Goal: Information Seeking & Learning: Learn about a topic

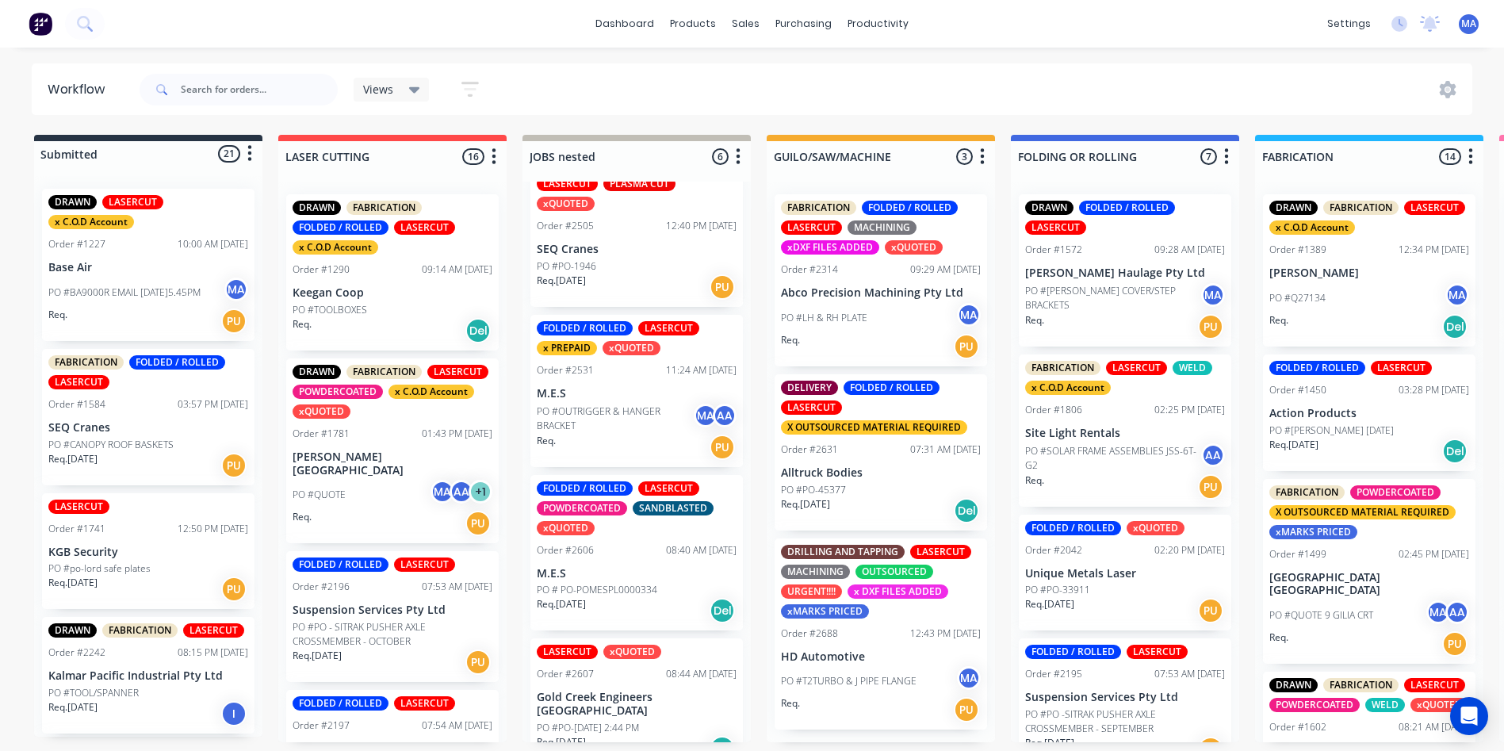
scroll to position [317, 0]
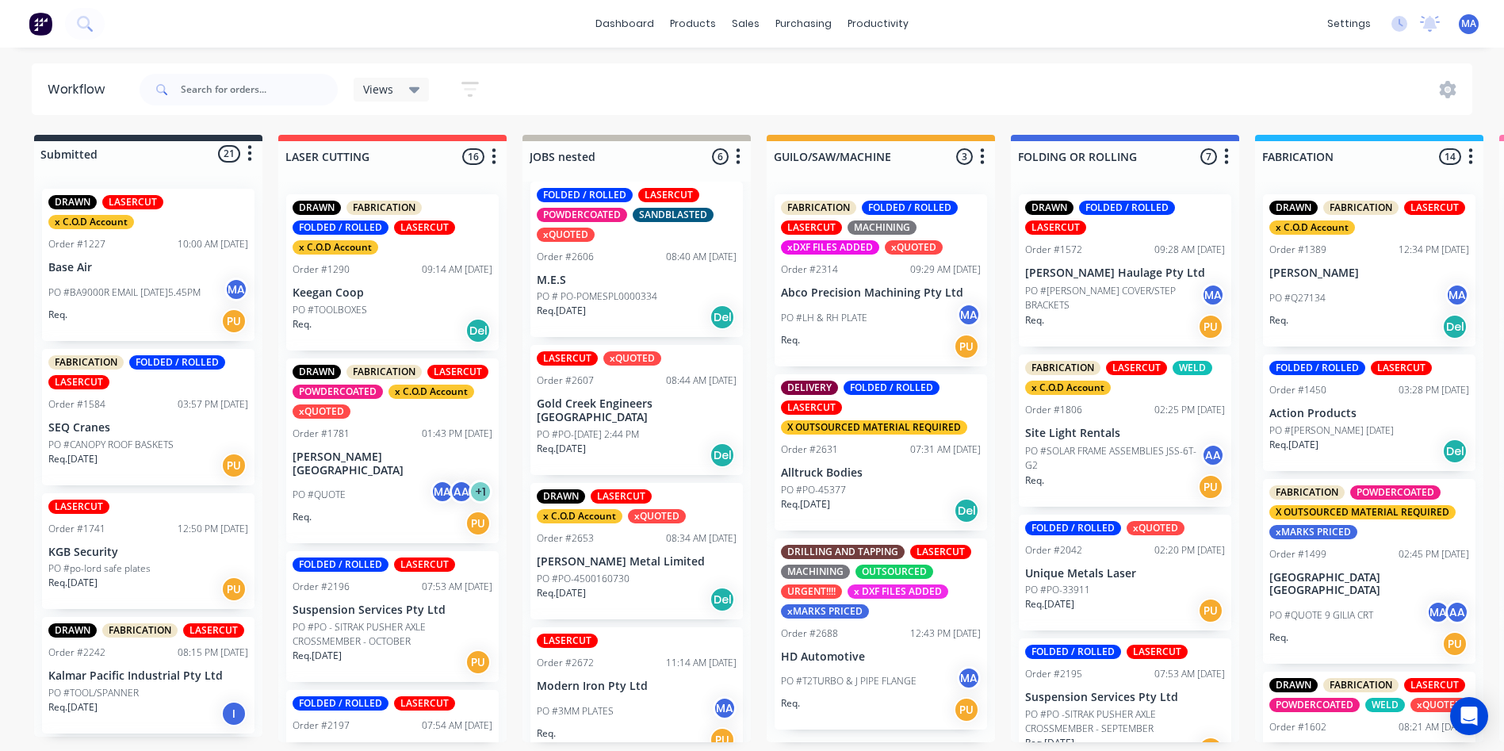
click at [600, 427] on p "PO #PO-[DATE] 2:44 PM" at bounding box center [588, 434] width 102 height 14
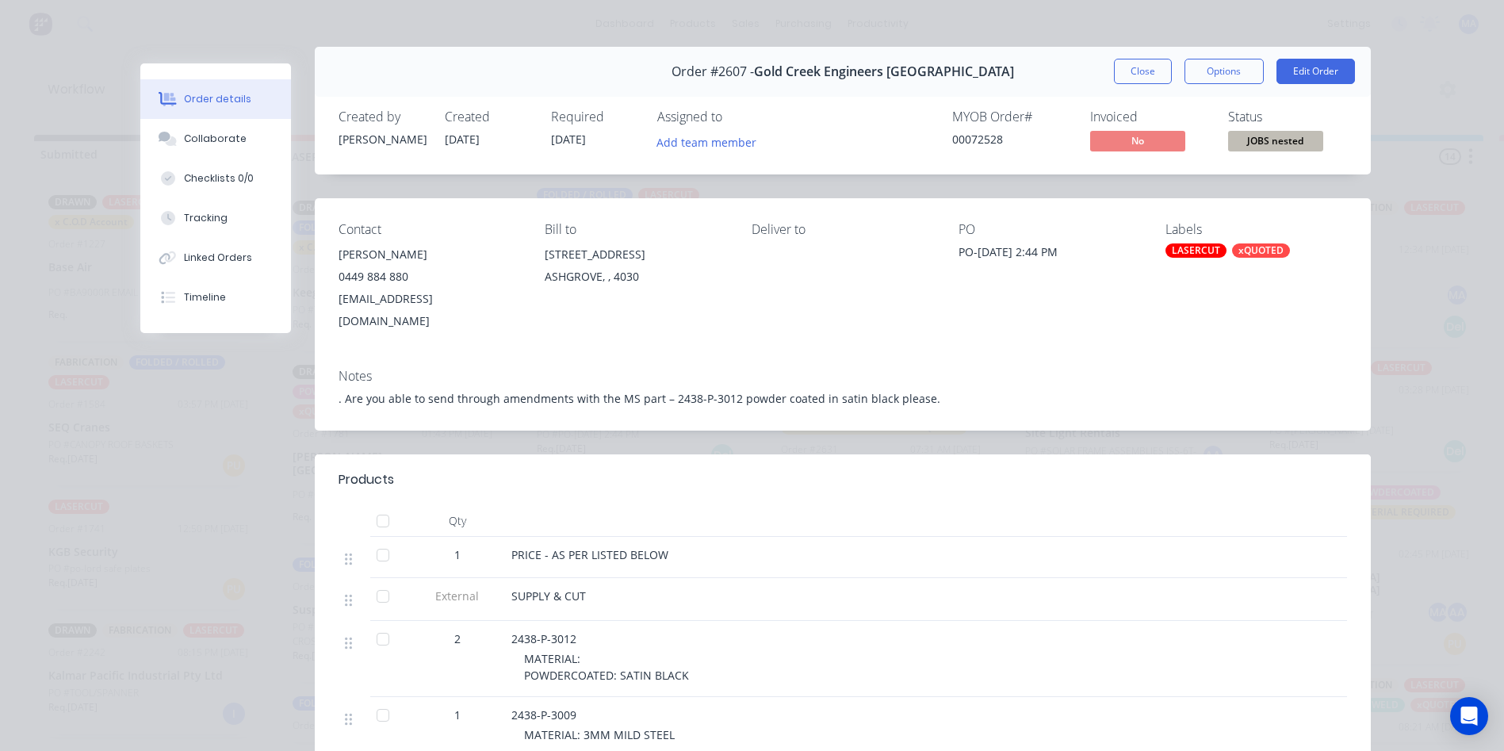
scroll to position [0, 0]
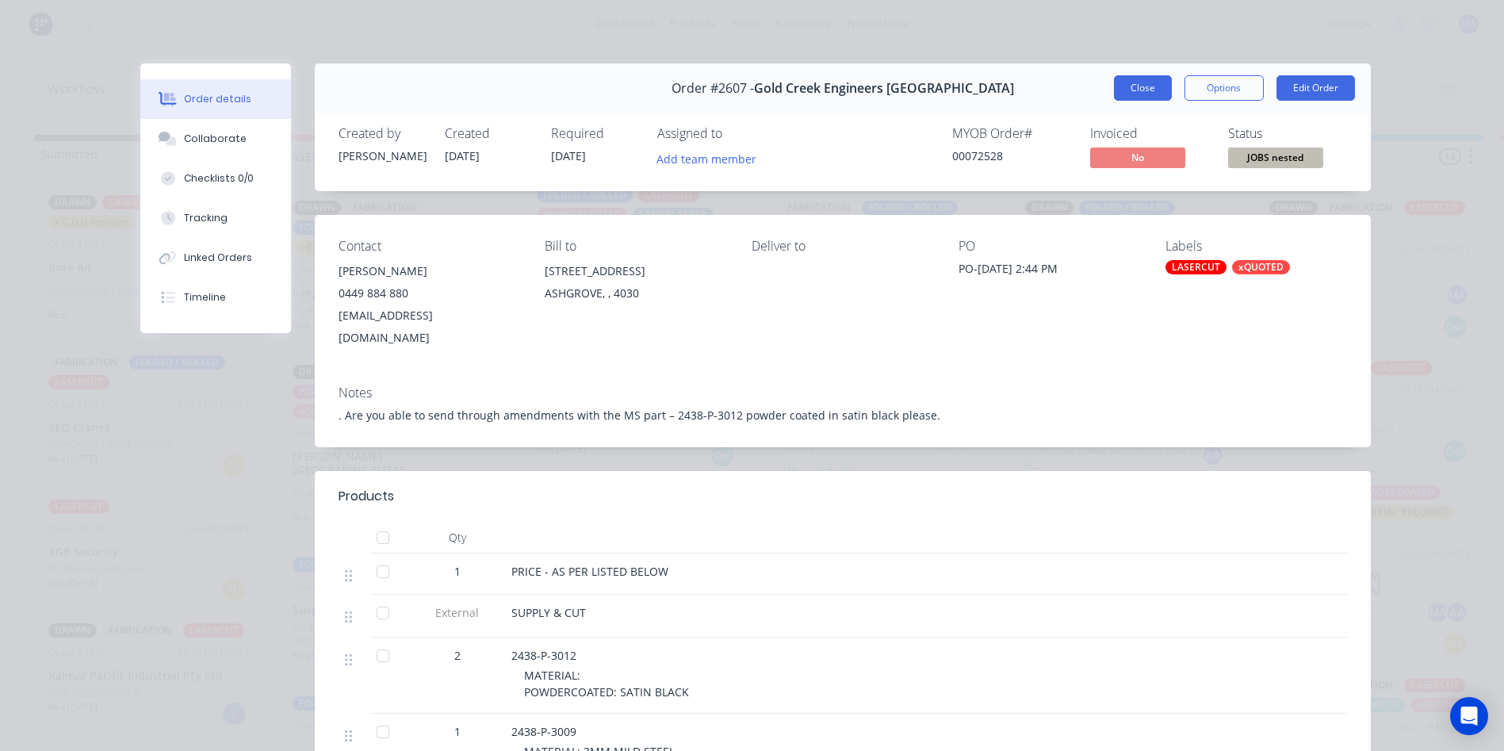
click at [1131, 83] on button "Close" at bounding box center [1143, 87] width 58 height 25
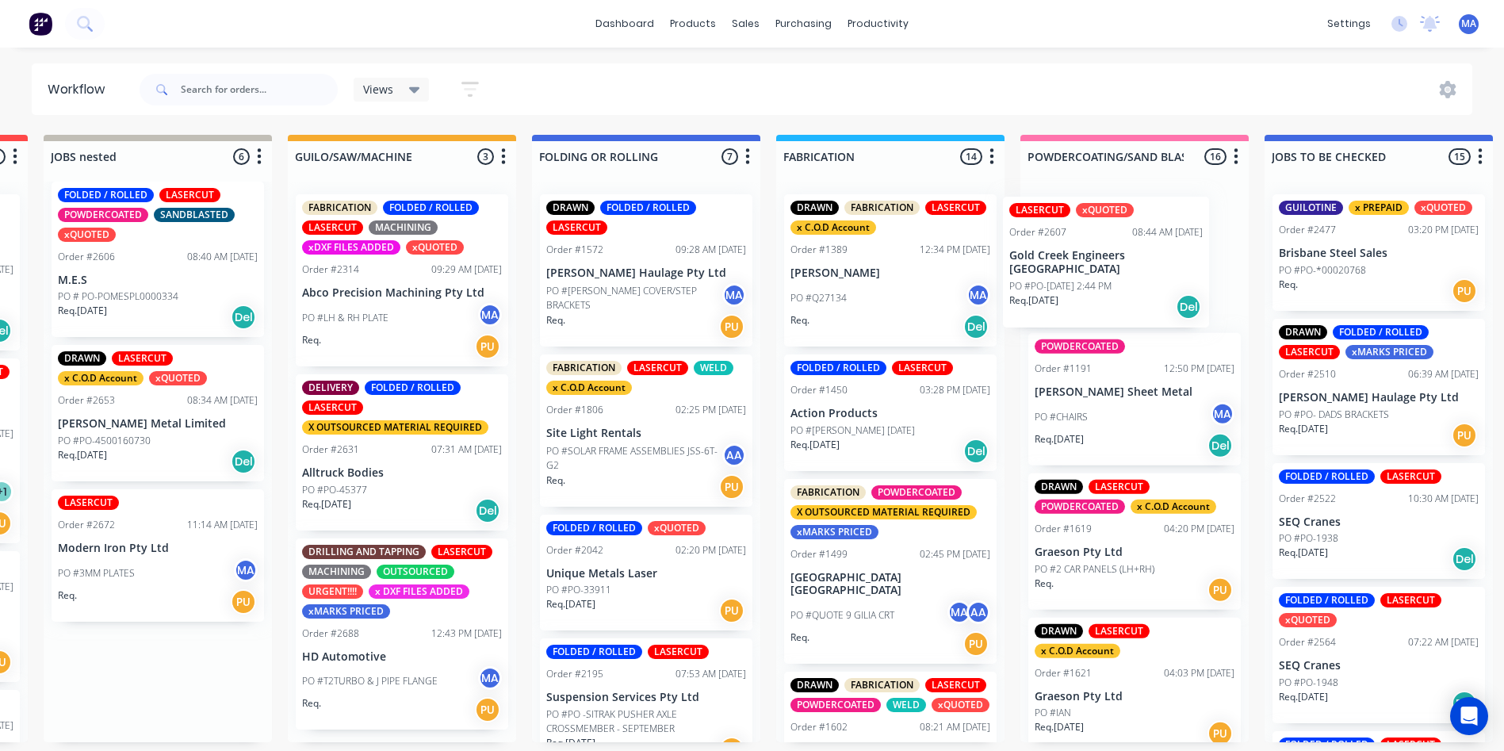
scroll to position [3, 480]
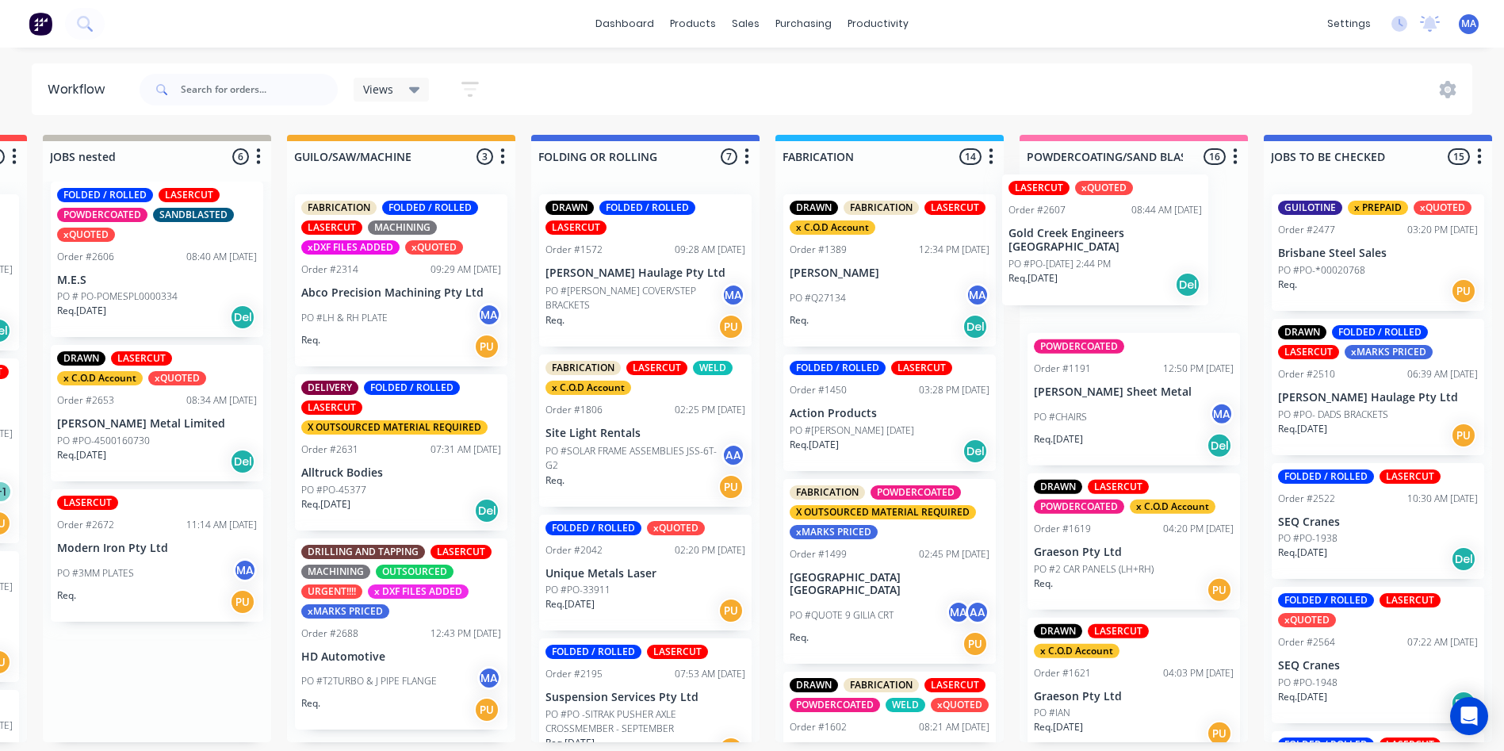
drag, startPoint x: 599, startPoint y: 423, endPoint x: 1085, endPoint y: 245, distance: 517.9
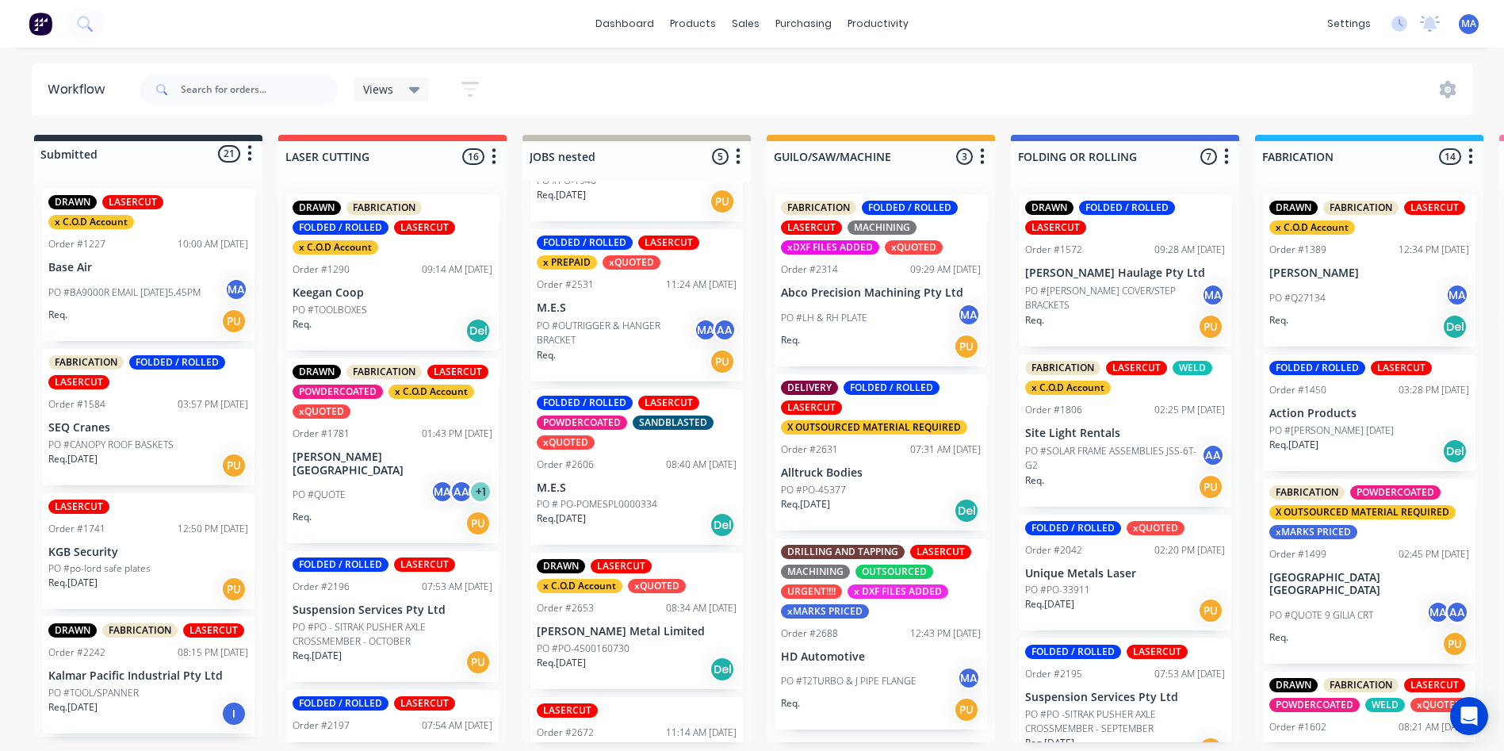
scroll to position [39, 0]
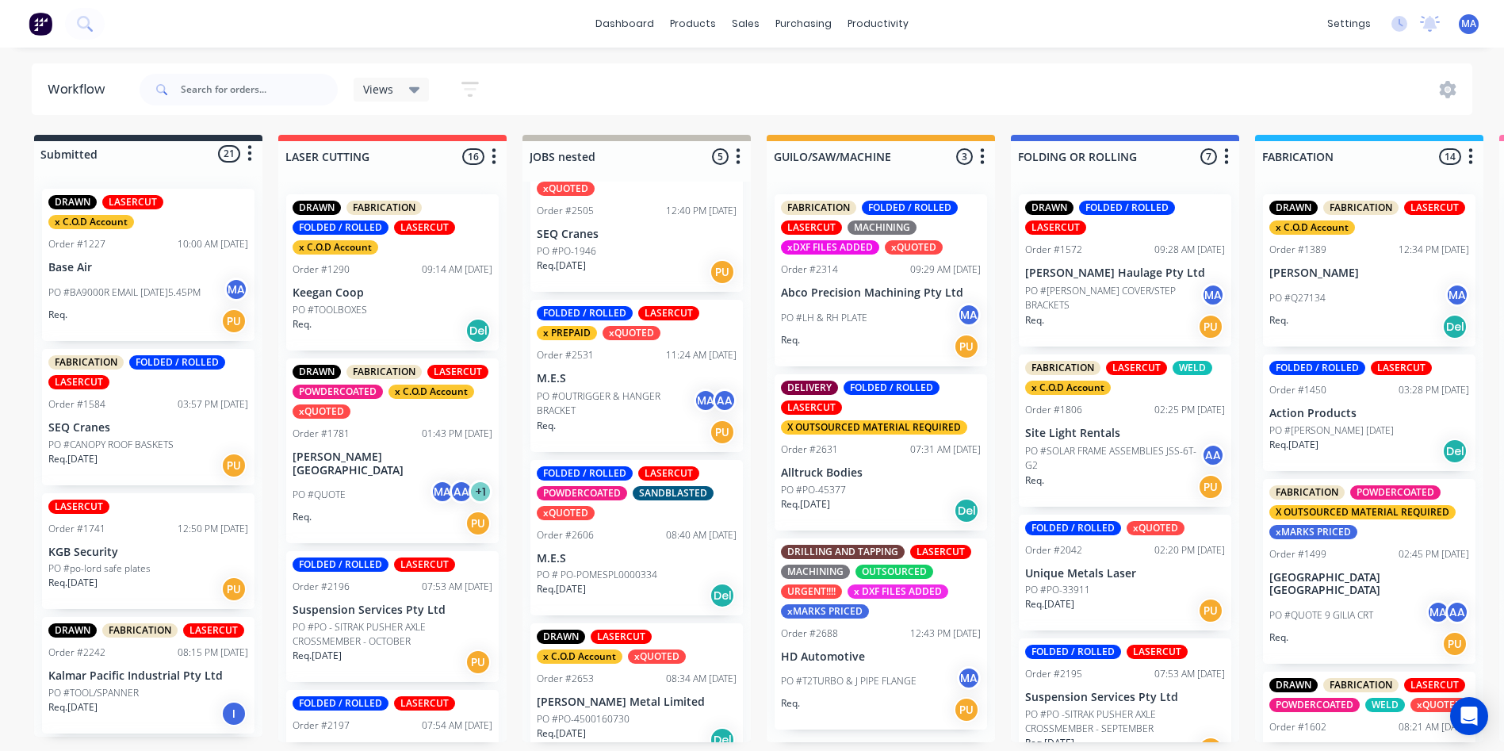
click at [608, 394] on p "PO #OUTRIGGER & HANGER BRACKET" at bounding box center [615, 403] width 157 height 29
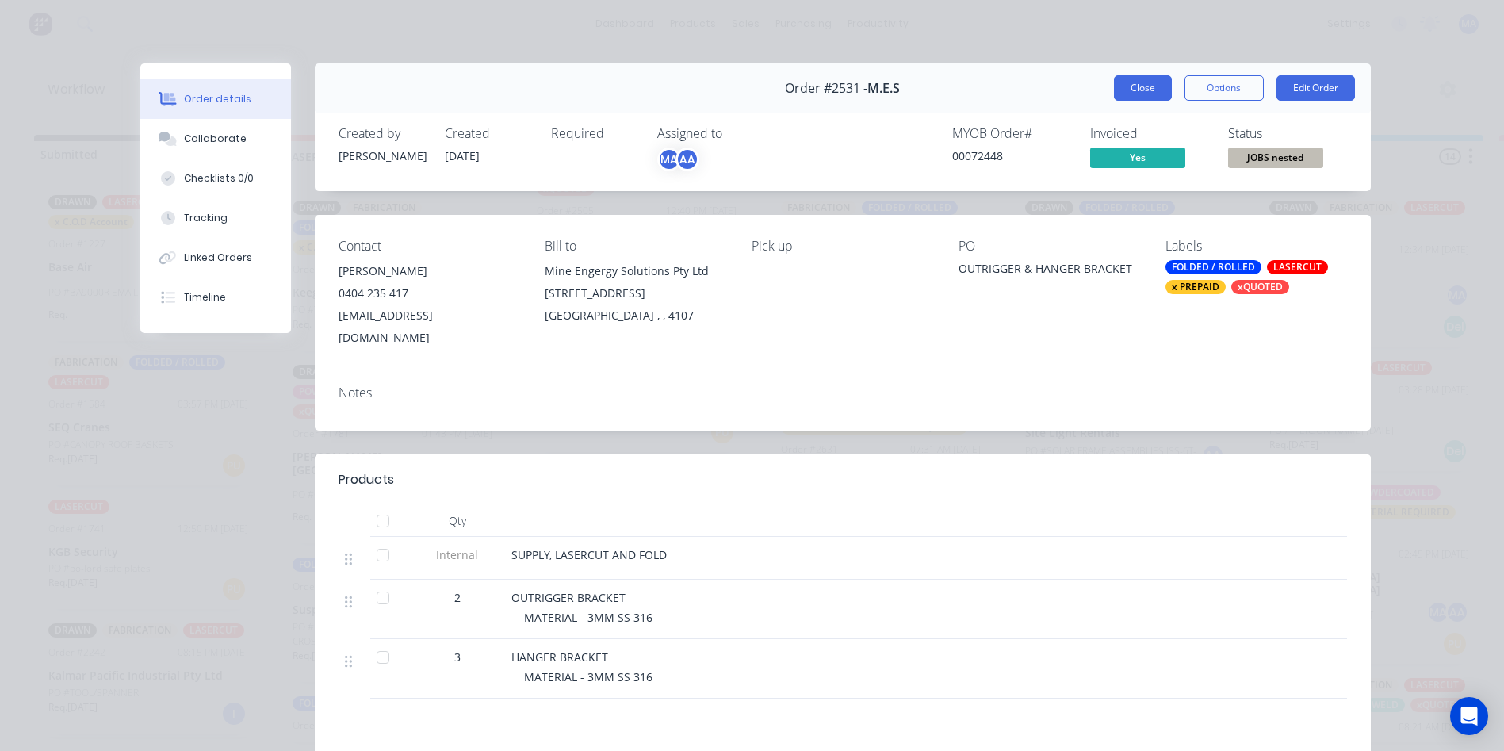
click at [1134, 87] on button "Close" at bounding box center [1143, 87] width 58 height 25
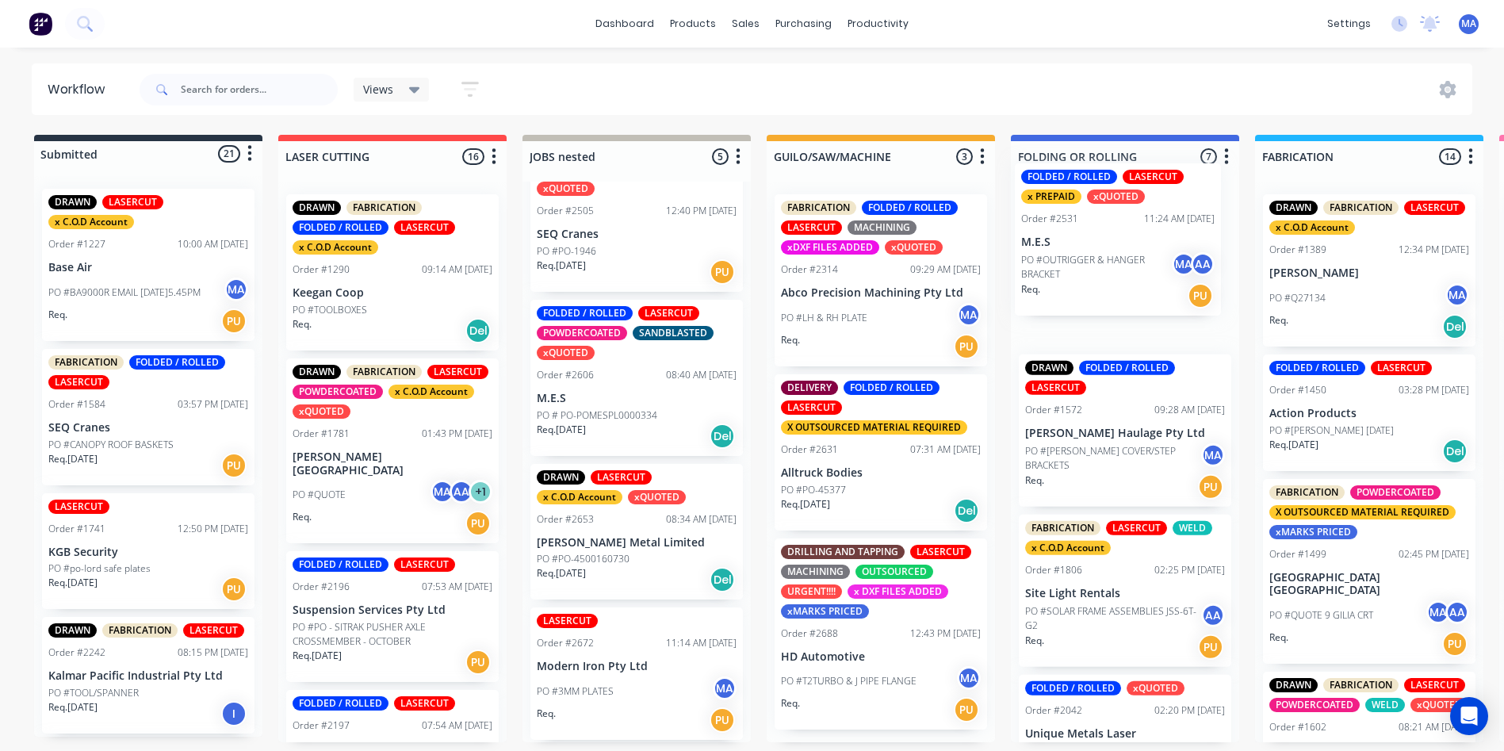
drag, startPoint x: 592, startPoint y: 384, endPoint x: 1085, endPoint y: 251, distance: 510.2
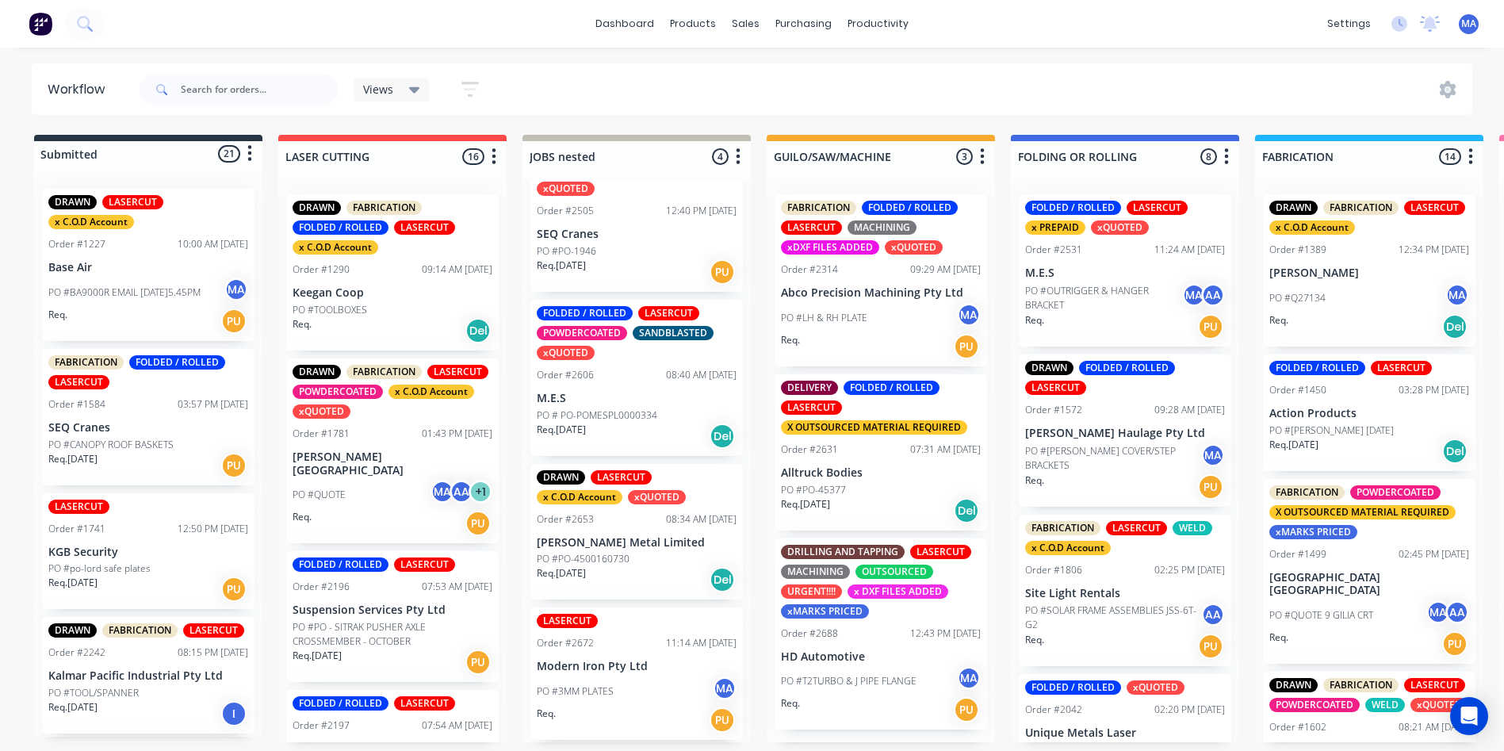
click at [1084, 287] on p "PO #OUTRIGGER & HANGER BRACKET" at bounding box center [1103, 298] width 157 height 29
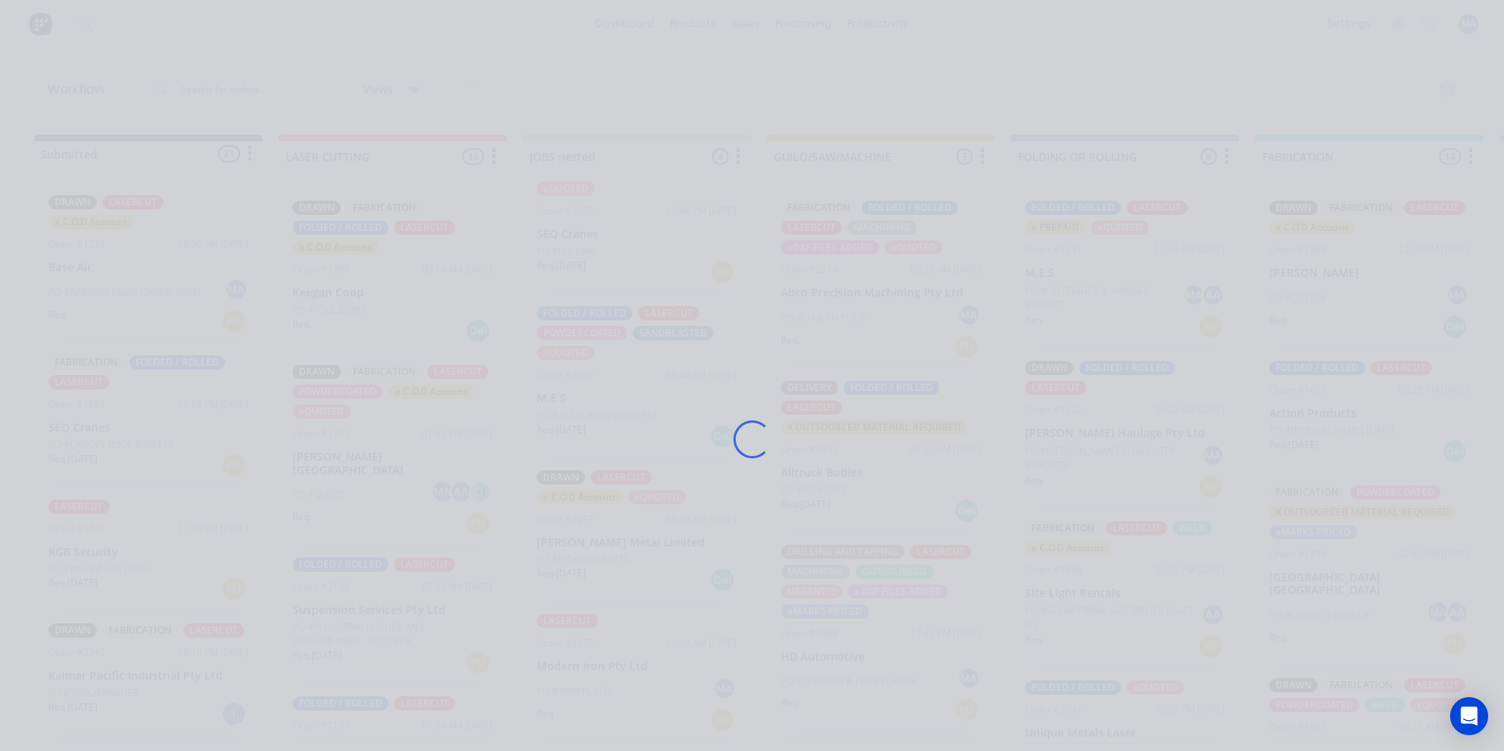
scroll to position [37, 0]
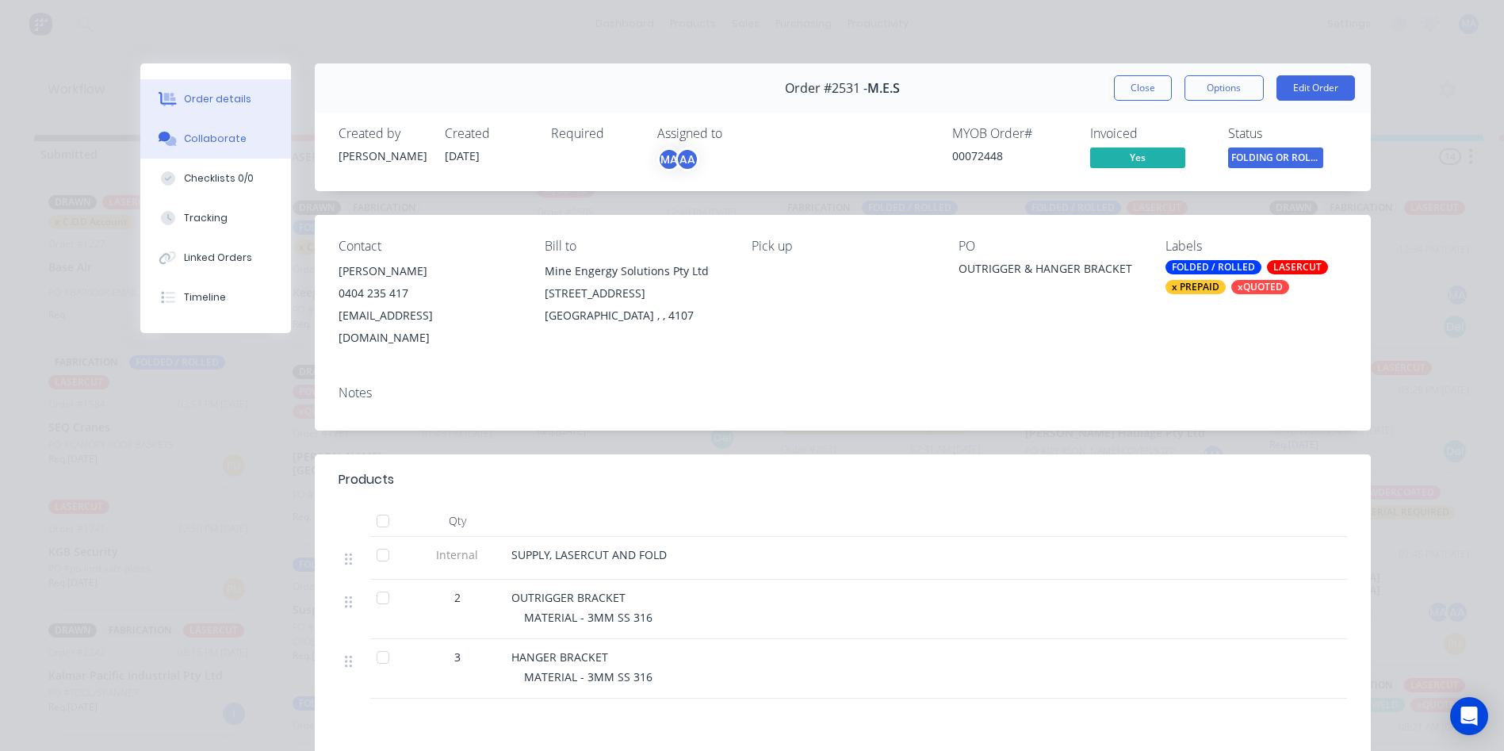
click at [215, 144] on div "Collaborate" at bounding box center [215, 139] width 63 height 14
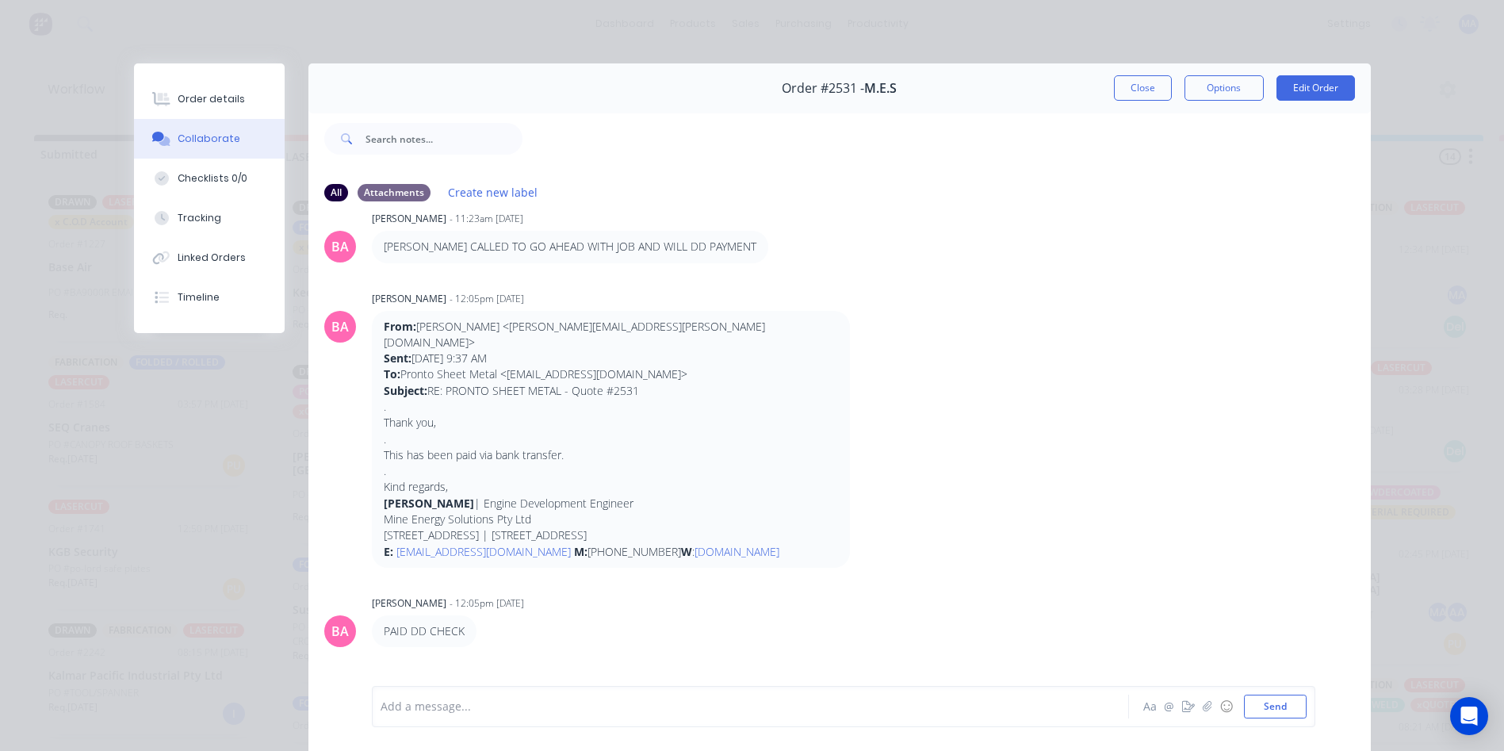
scroll to position [927, 0]
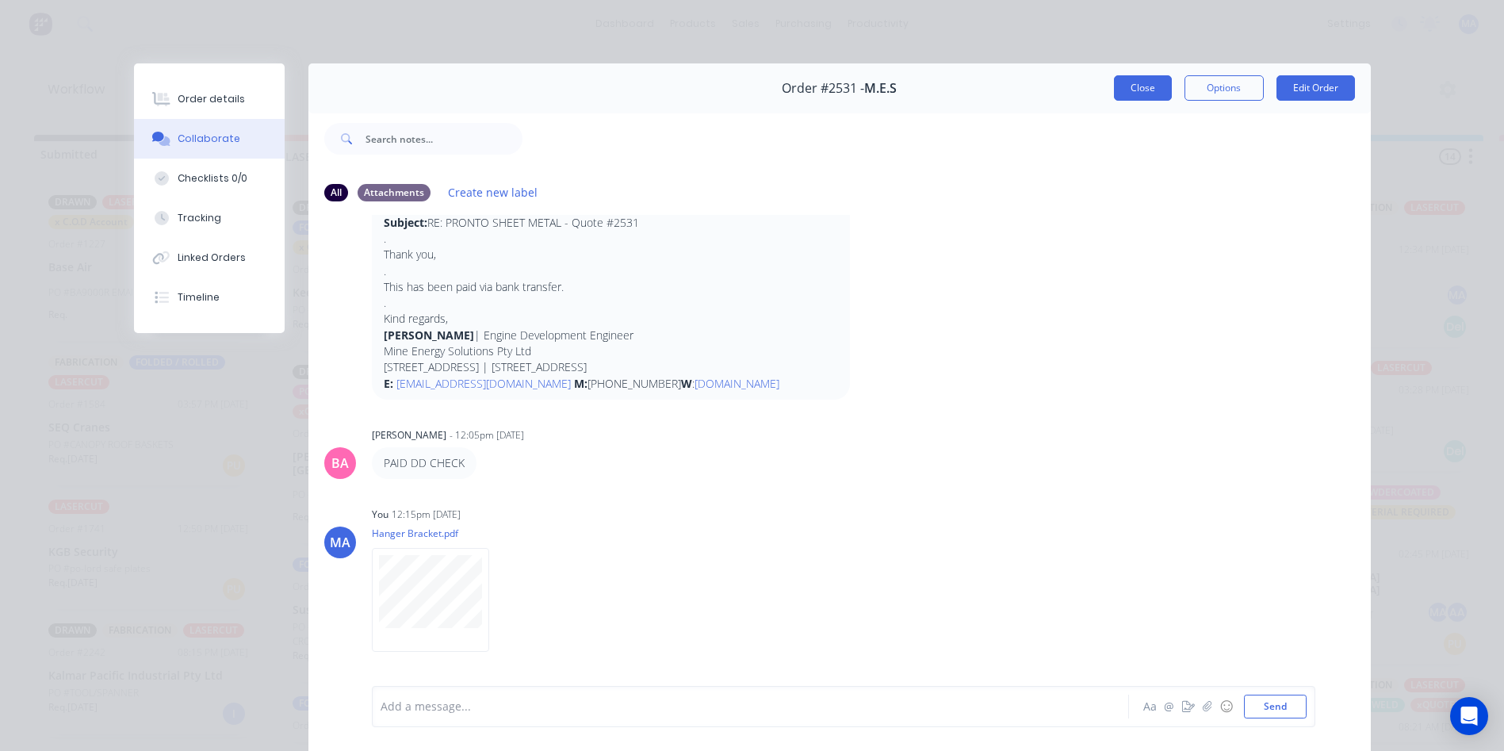
click at [1133, 98] on button "Close" at bounding box center [1143, 87] width 58 height 25
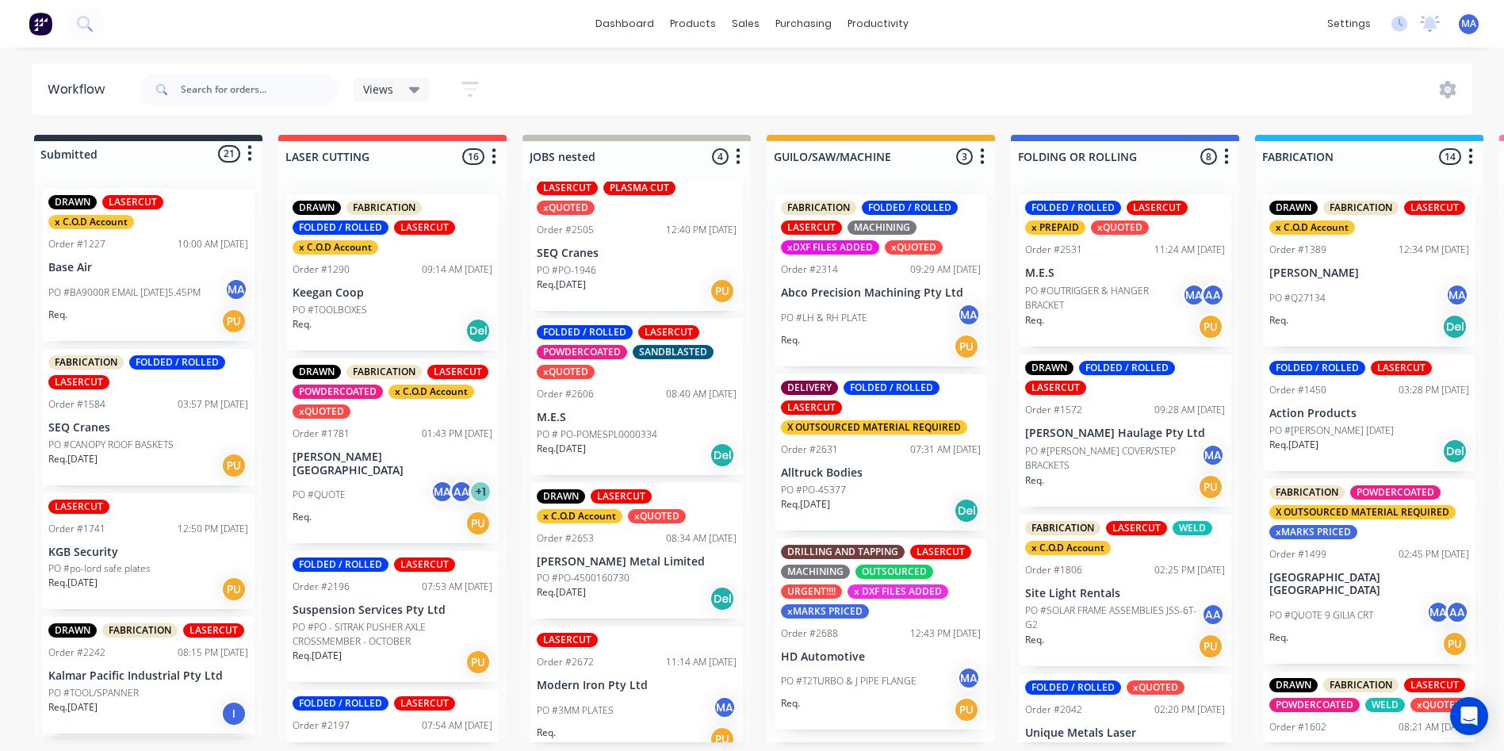
scroll to position [37, 0]
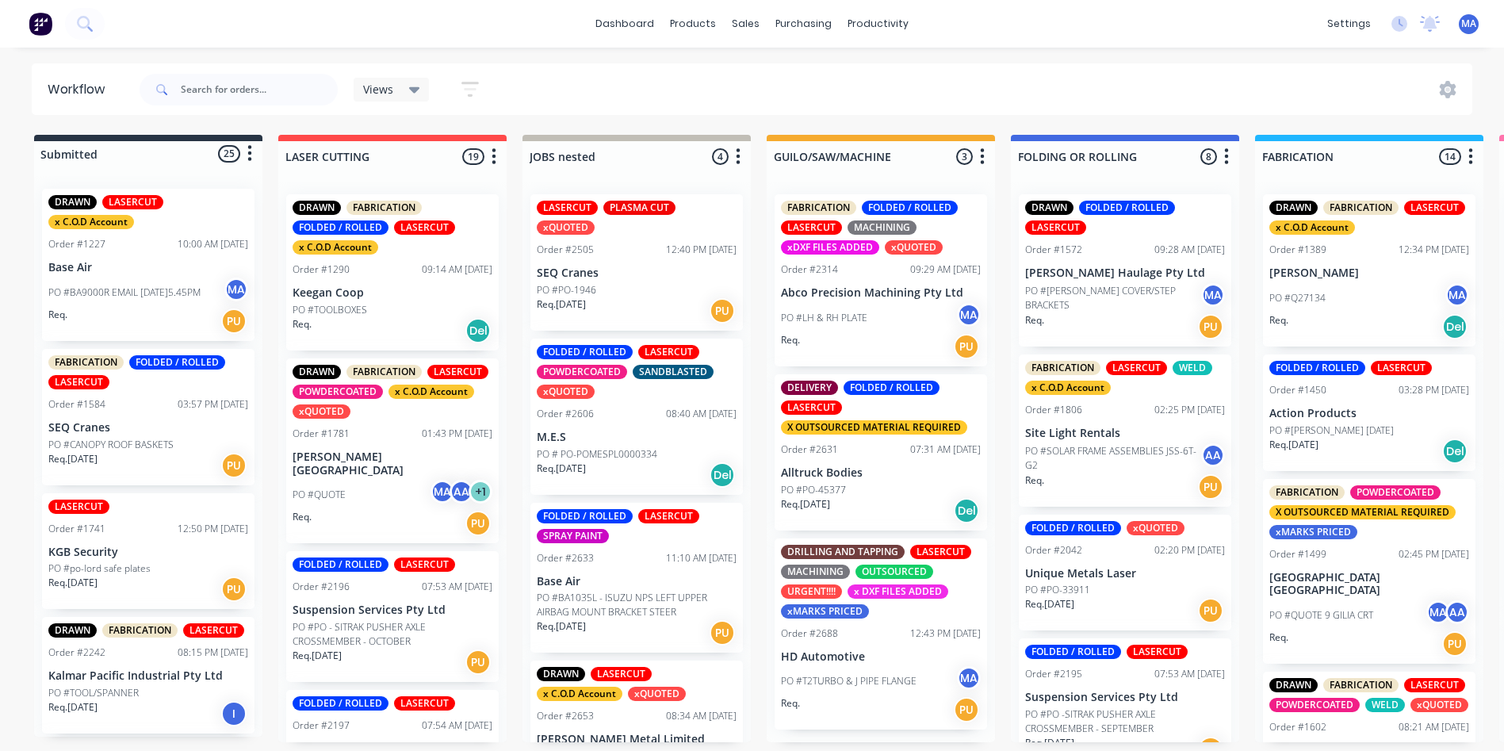
click at [637, 635] on div "Req. 15/08/25 PU" at bounding box center [637, 632] width 200 height 27
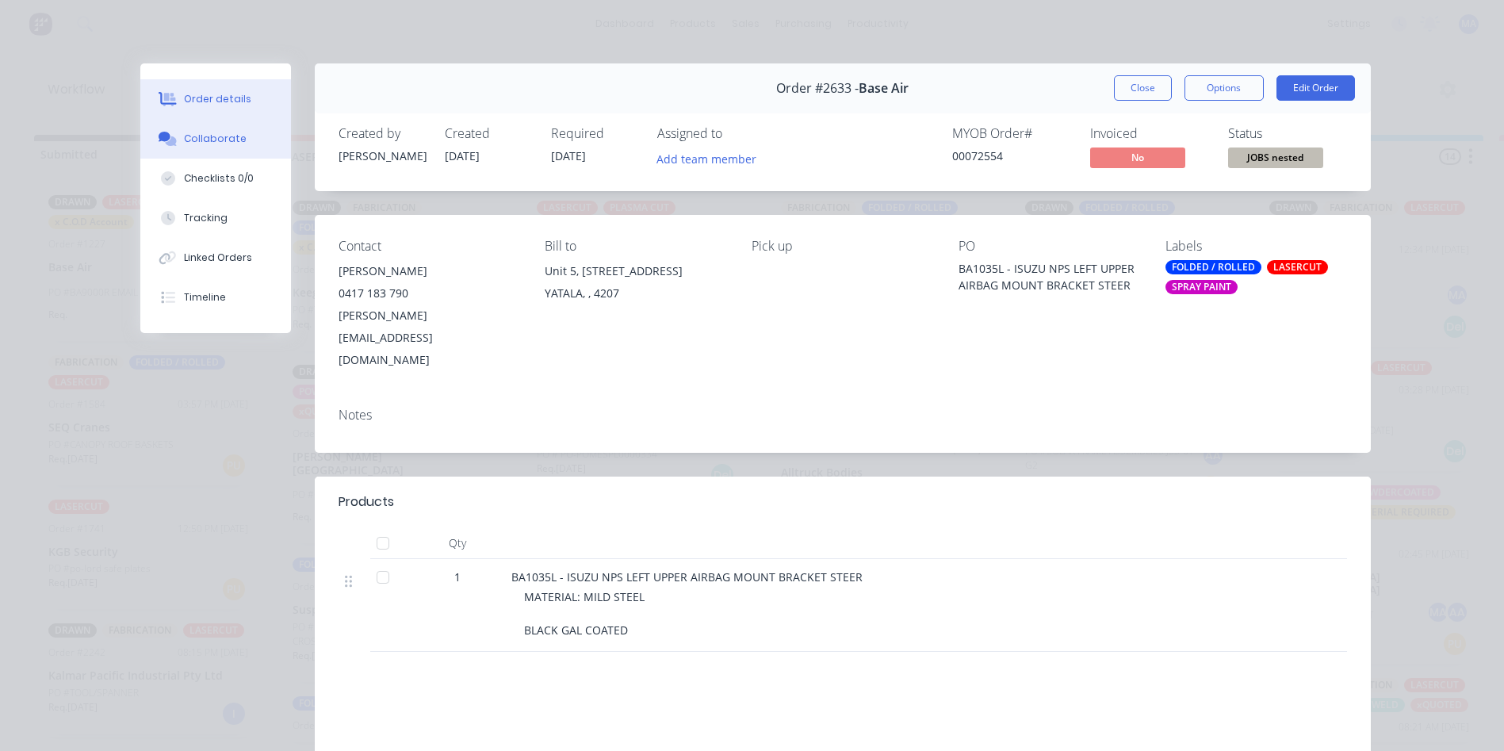
click at [231, 128] on button "Collaborate" at bounding box center [215, 139] width 151 height 40
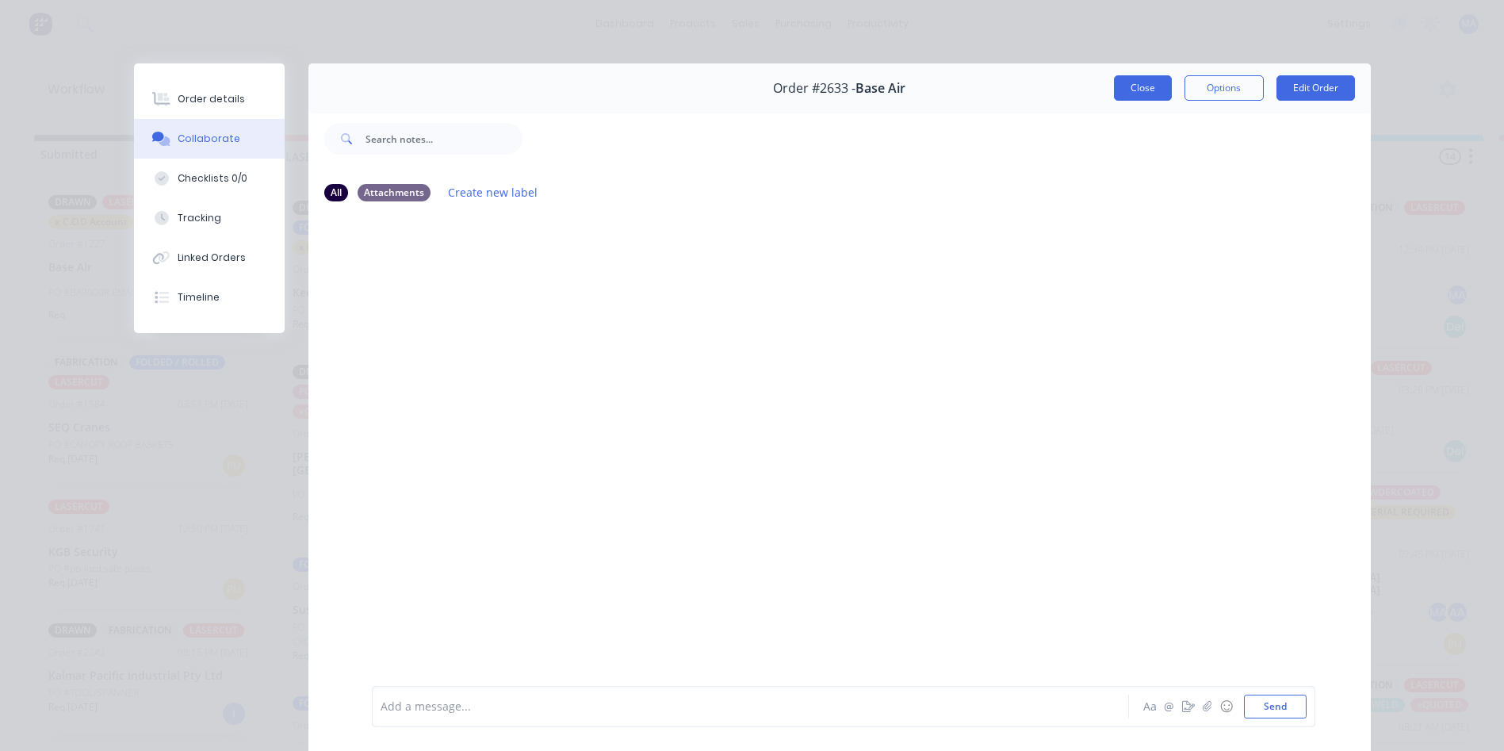
click at [1149, 86] on button "Close" at bounding box center [1143, 87] width 58 height 25
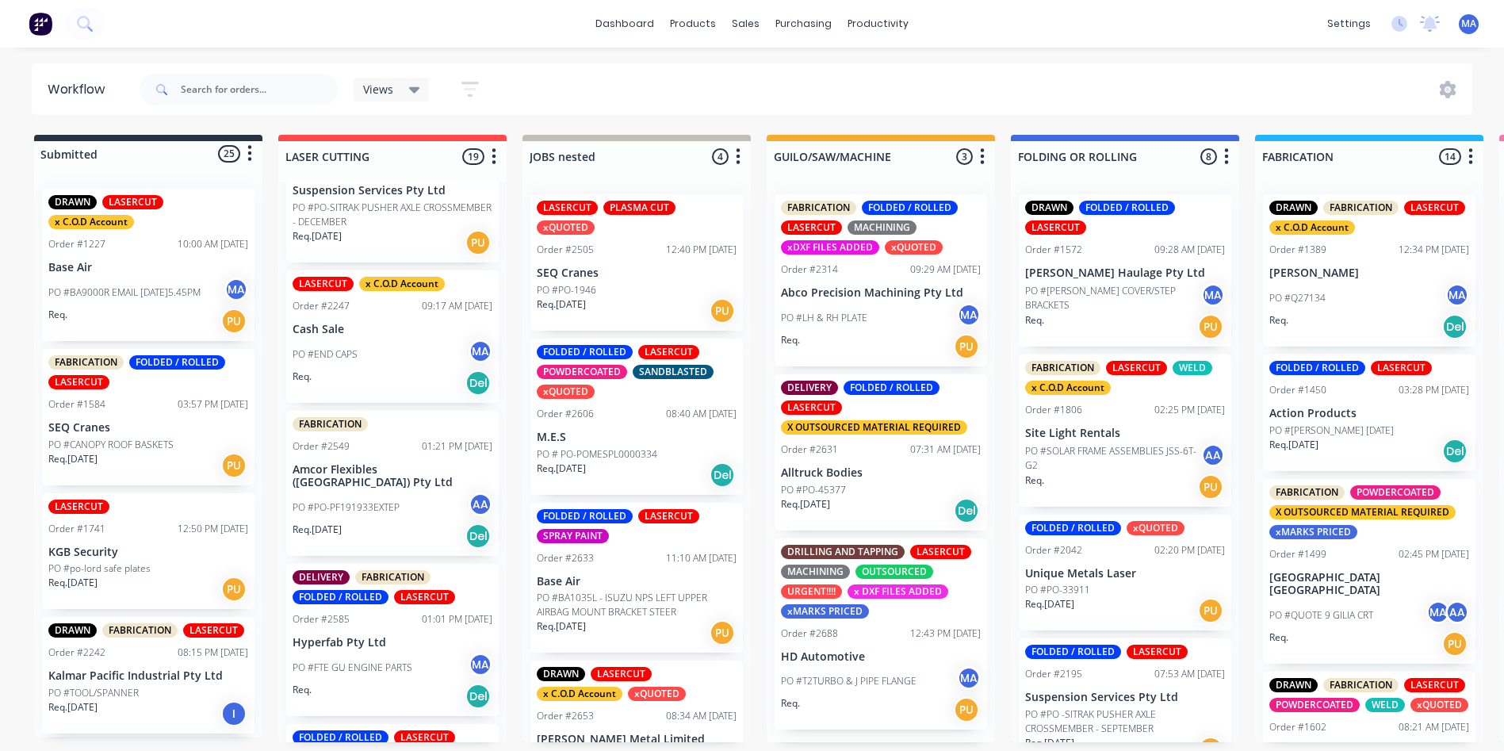
scroll to position [793, 0]
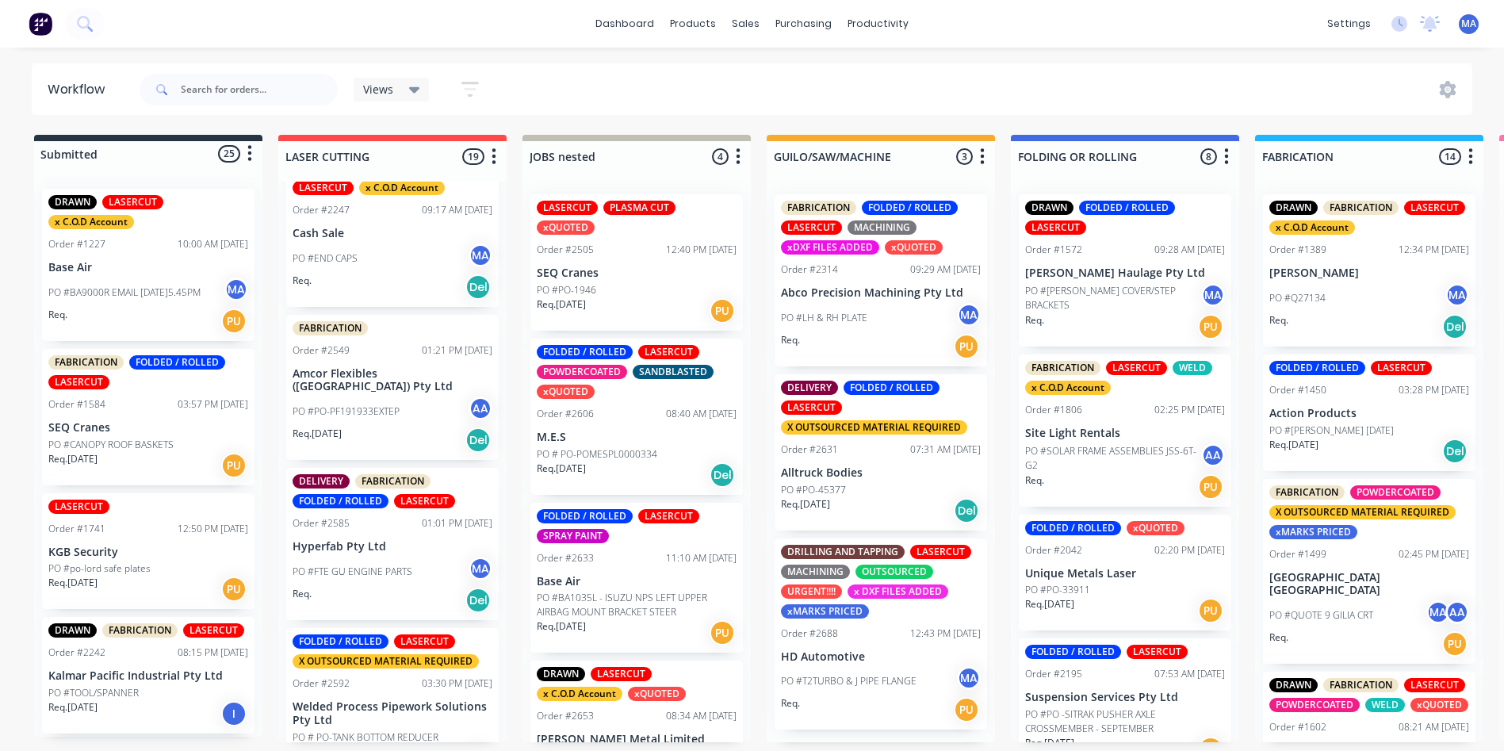
click at [362, 557] on div "PO #FTE GU ENGINE PARTS MA" at bounding box center [393, 572] width 200 height 30
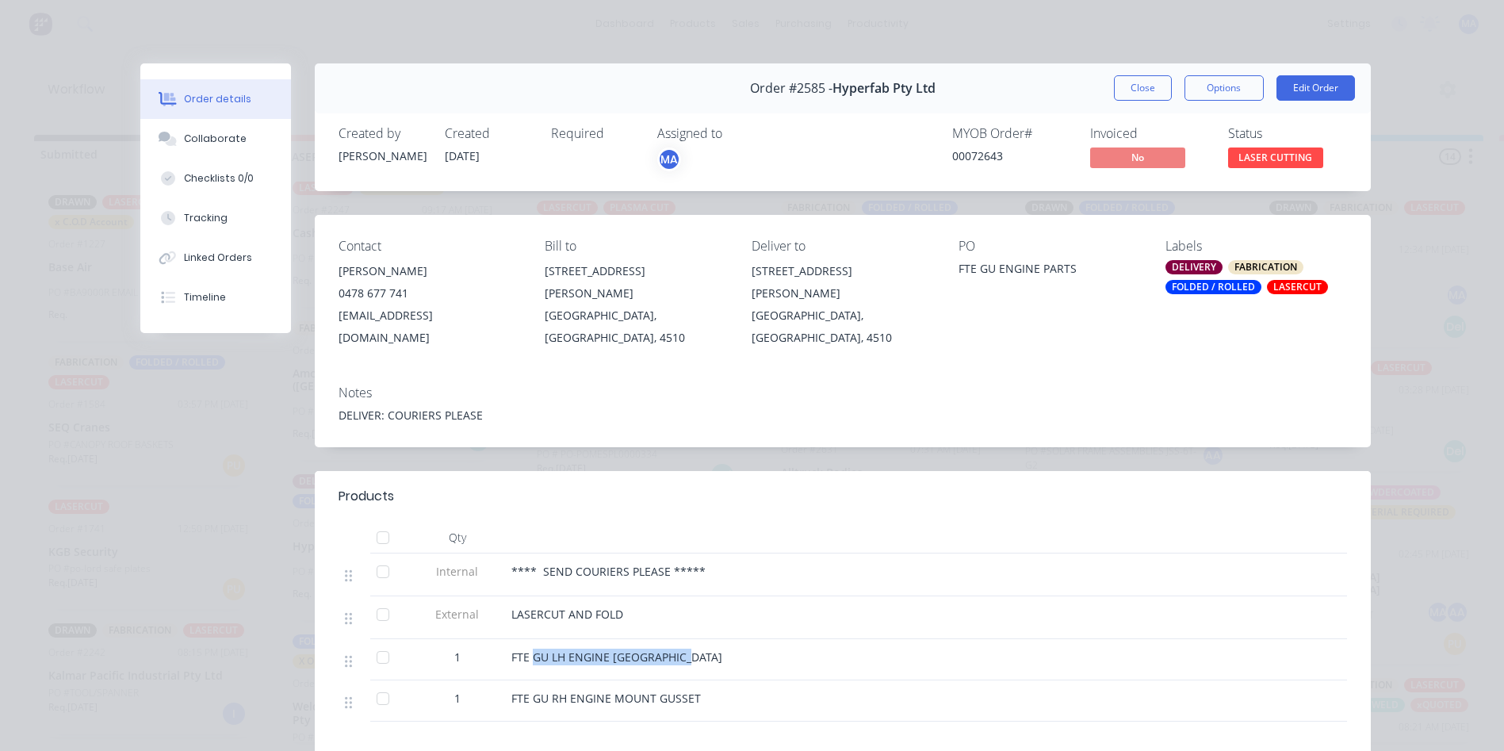
drag, startPoint x: 541, startPoint y: 640, endPoint x: 711, endPoint y: 654, distance: 171.1
click at [711, 654] on div "FTE GU LH ENGINE MOUNT GUSSET" at bounding box center [822, 659] width 634 height 41
drag, startPoint x: 711, startPoint y: 654, endPoint x: 659, endPoint y: 662, distance: 52.9
click at [701, 680] on div "FTE GU RH ENGINE MOUNT GUSSET" at bounding box center [822, 700] width 634 height 41
drag, startPoint x: 543, startPoint y: 600, endPoint x: 696, endPoint y: 677, distance: 171.0
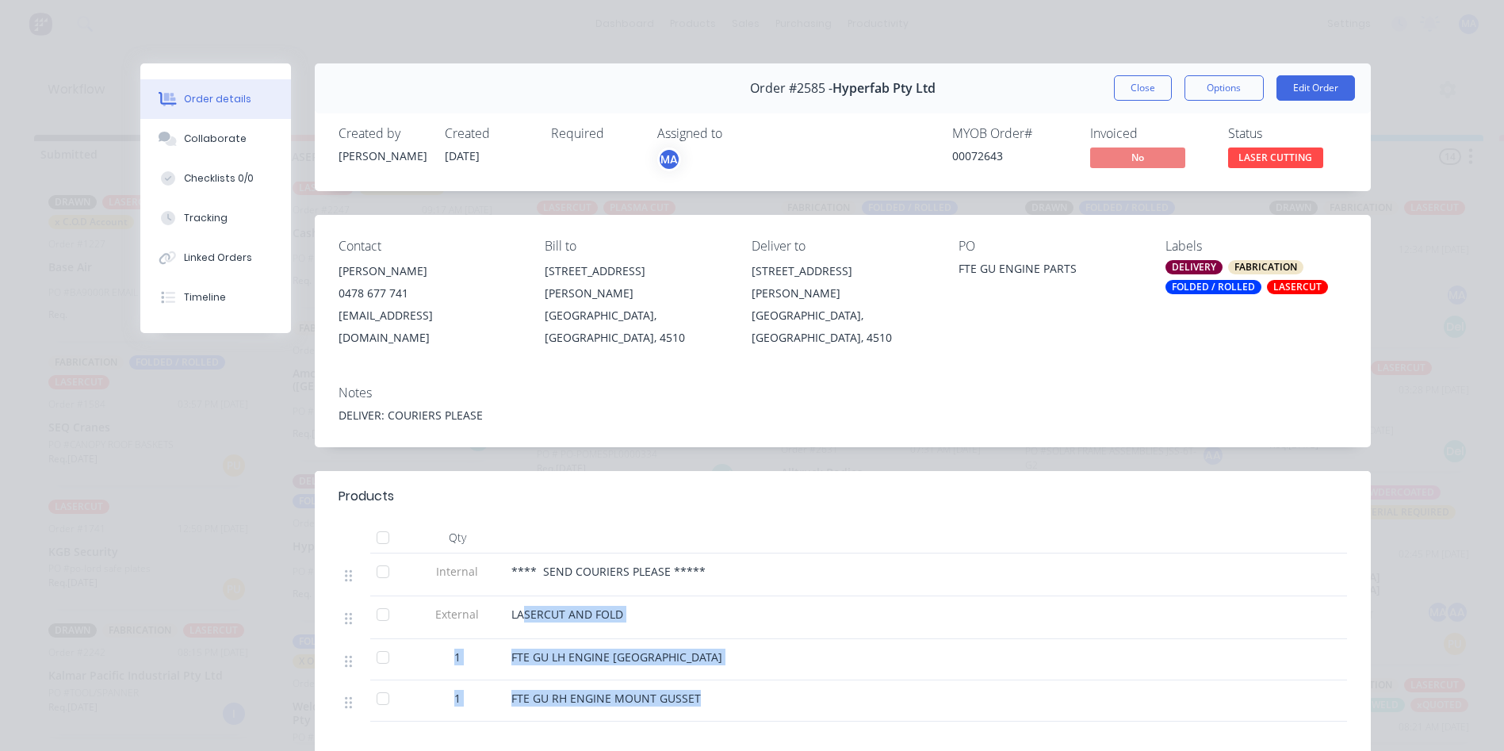
click at [696, 677] on div "Internal **** SEND COURIERS PLEASE ***** External LASERCUT AND FOLD 1 FTE GU LH…" at bounding box center [843, 638] width 1009 height 168
click at [700, 690] on div "FTE GU RH ENGINE MOUNT GUSSET" at bounding box center [823, 698] width 622 height 17
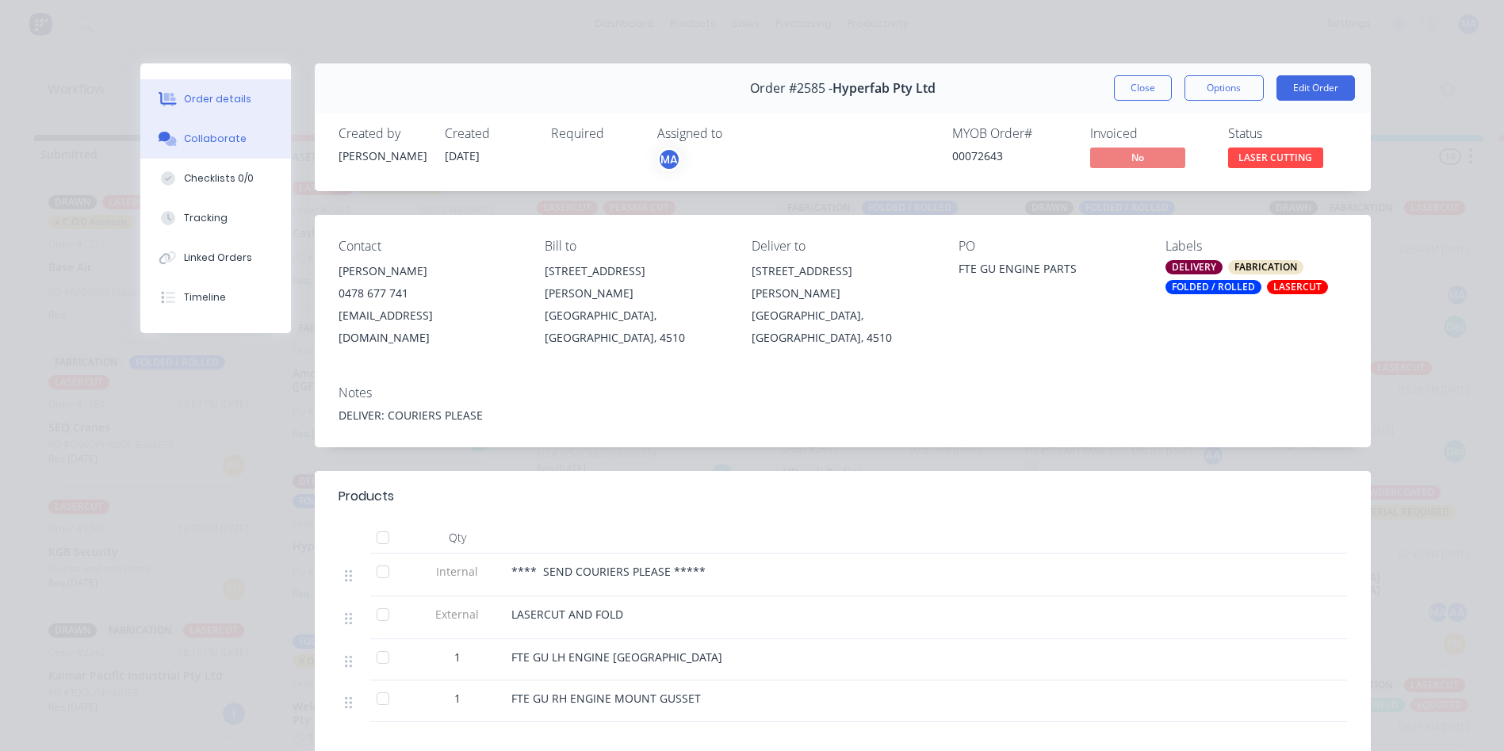
click at [173, 148] on button "Collaborate" at bounding box center [215, 139] width 151 height 40
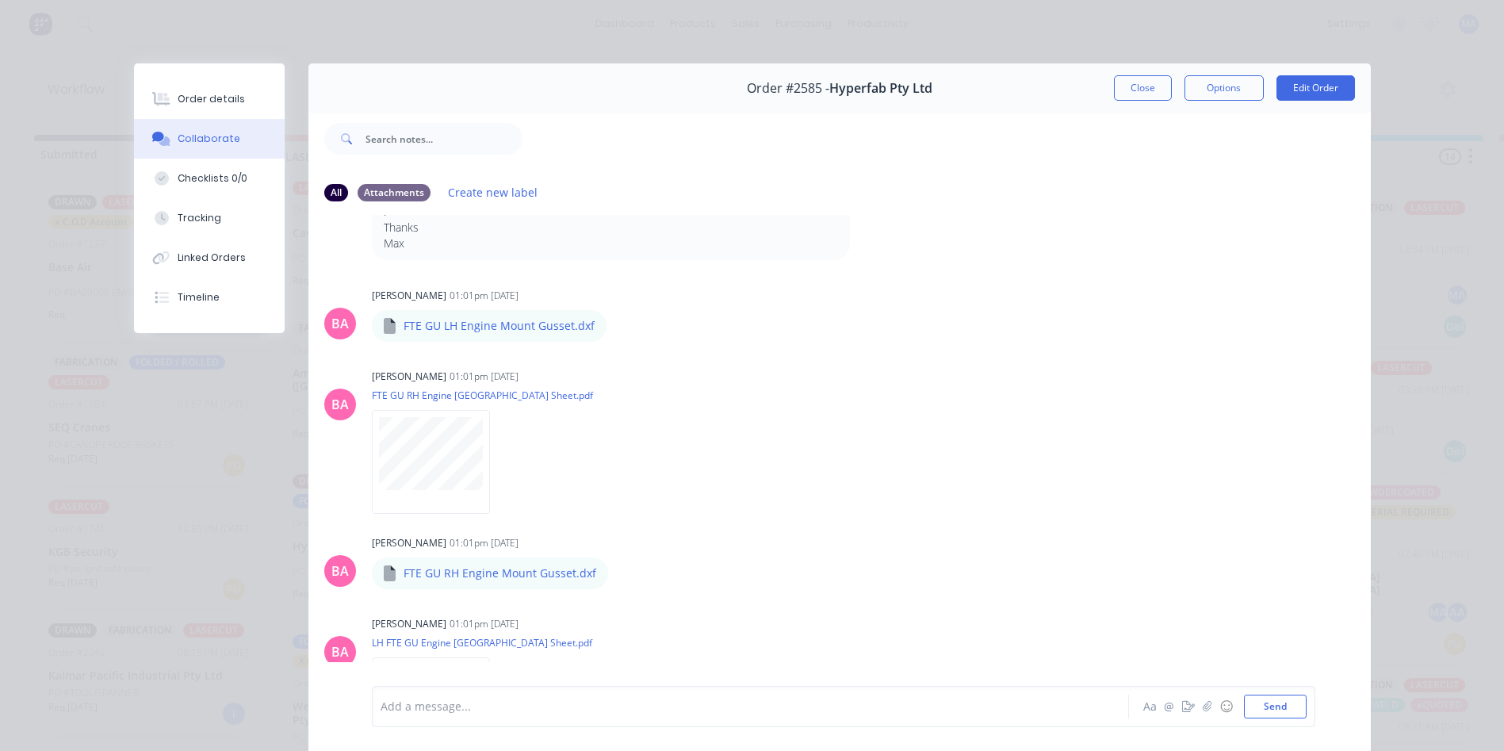
scroll to position [317, 0]
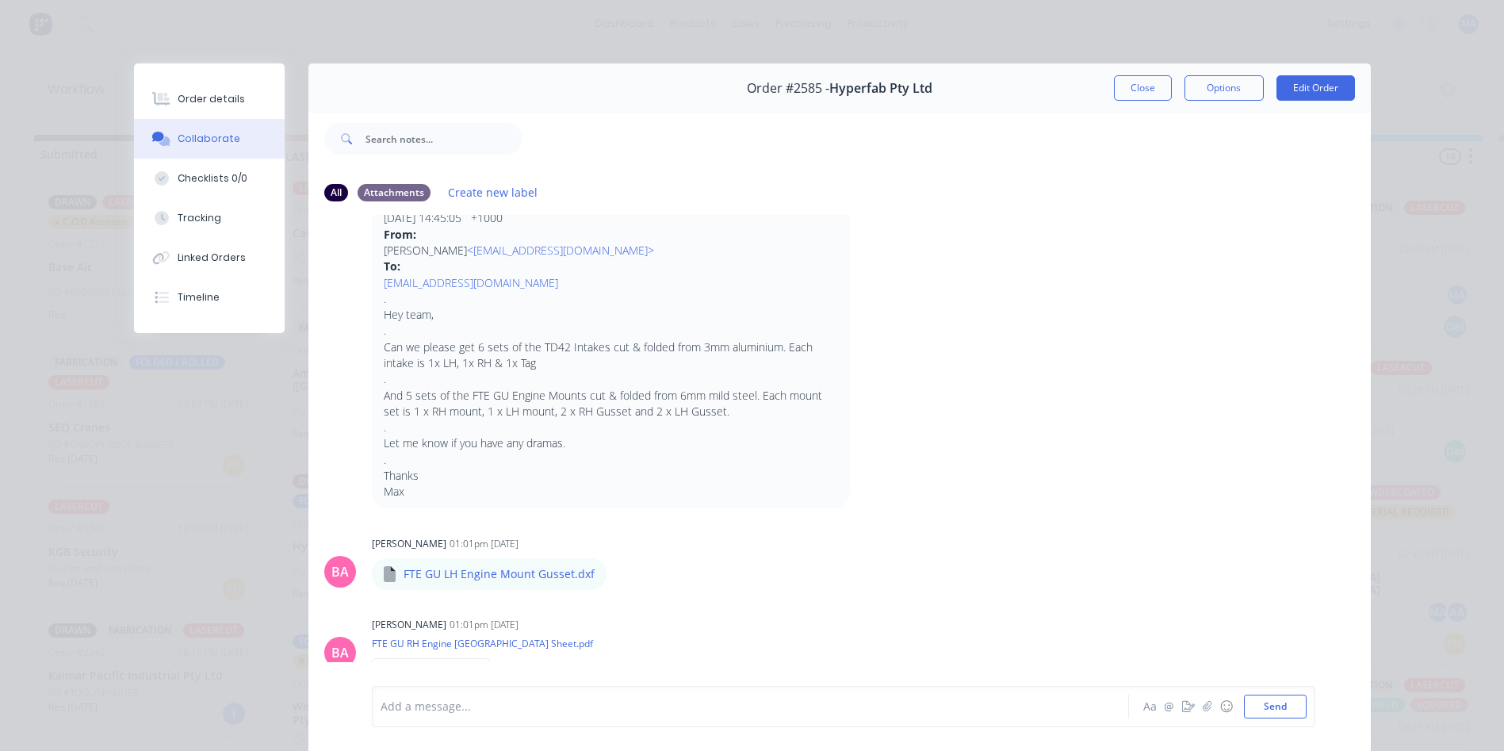
click at [1138, 86] on button "Close" at bounding box center [1143, 87] width 58 height 25
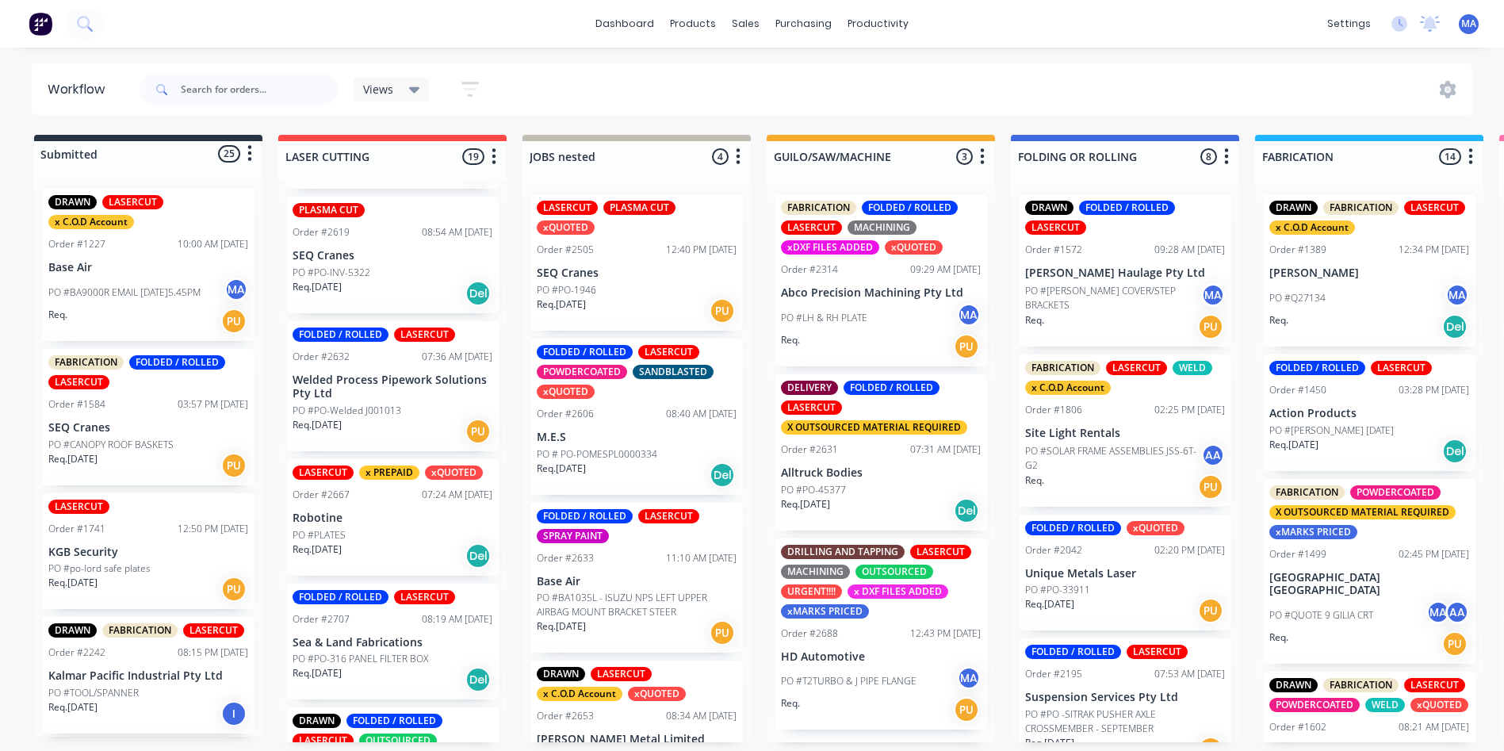
scroll to position [1507, 0]
click at [324, 542] on p "Req. 19/08/25" at bounding box center [317, 549] width 49 height 14
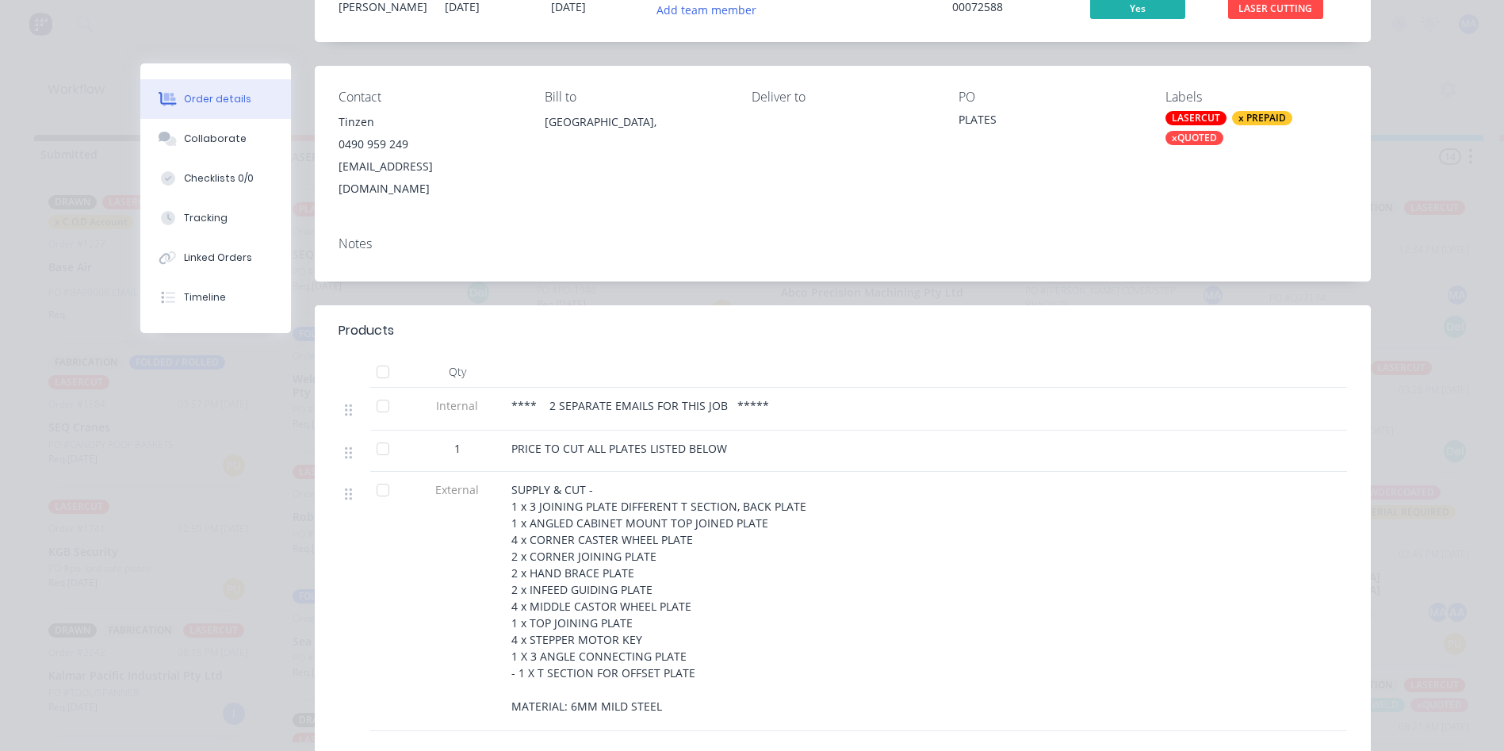
scroll to position [159, 0]
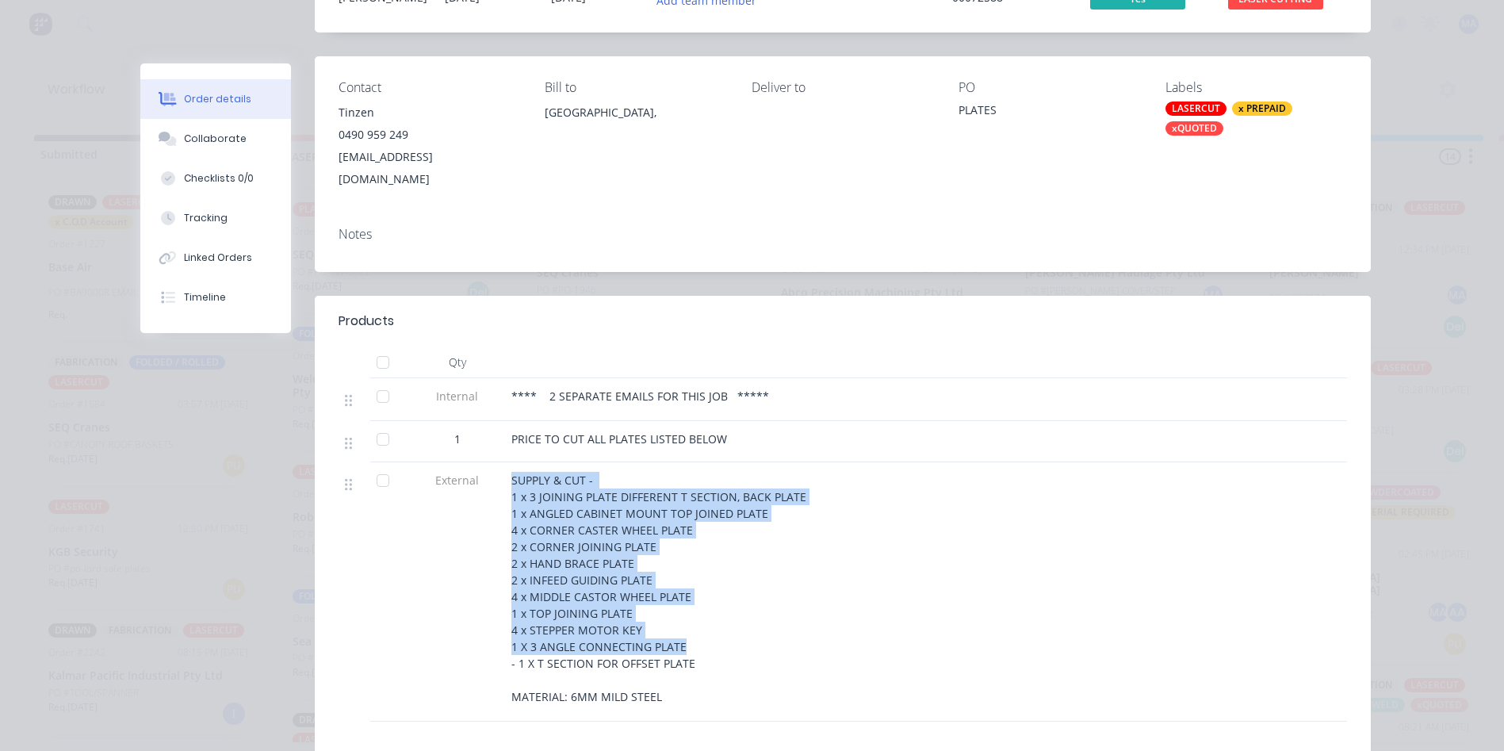
drag, startPoint x: 688, startPoint y: 551, endPoint x: 983, endPoint y: 627, distance: 305.5
click at [983, 627] on div "External SUPPLY & CUT - 1 x 3 JOINING PLATE DIFFERENT T SECTION, BACK PLATE 1 x…" at bounding box center [843, 591] width 1009 height 259
drag, startPoint x: 983, startPoint y: 627, endPoint x: 832, endPoint y: 676, distance: 159.0
click at [882, 630] on div "SUPPLY & CUT - 1 x 3 JOINING PLATE DIFFERENT T SECTION, BACK PLATE 1 x ANGLED C…" at bounding box center [823, 588] width 622 height 233
drag, startPoint x: 780, startPoint y: 680, endPoint x: 356, endPoint y: 597, distance: 432.4
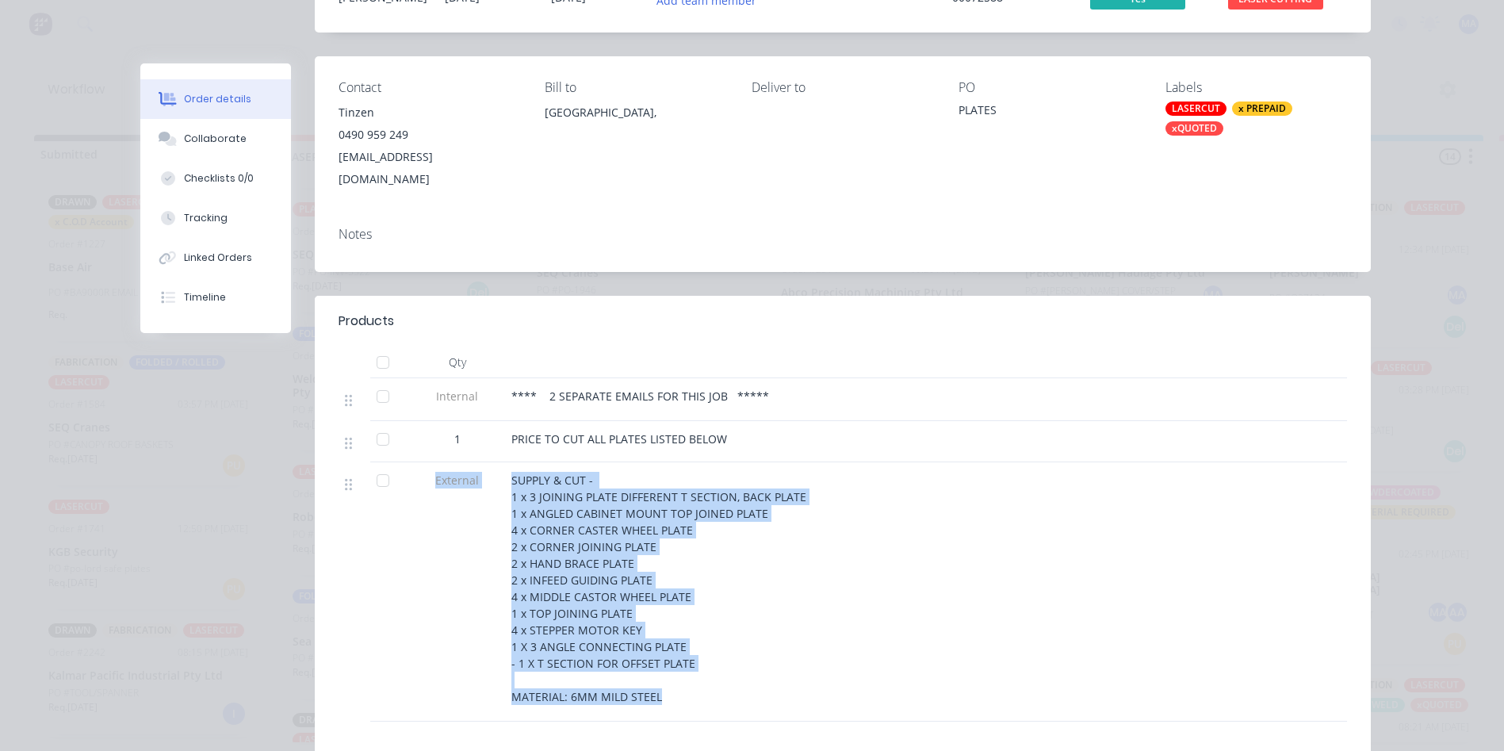
click at [356, 597] on div "External SUPPLY & CUT - 1 x 3 JOINING PLATE DIFFERENT T SECTION, BACK PLATE 1 x…" at bounding box center [843, 591] width 1009 height 259
drag, startPoint x: 356, startPoint y: 597, endPoint x: 579, endPoint y: 591, distance: 222.9
click at [579, 591] on span "SUPPLY & CUT - 1 x 3 JOINING PLATE DIFFERENT T SECTION, BACK PLATE 1 x ANGLED C…" at bounding box center [659, 589] width 295 height 232
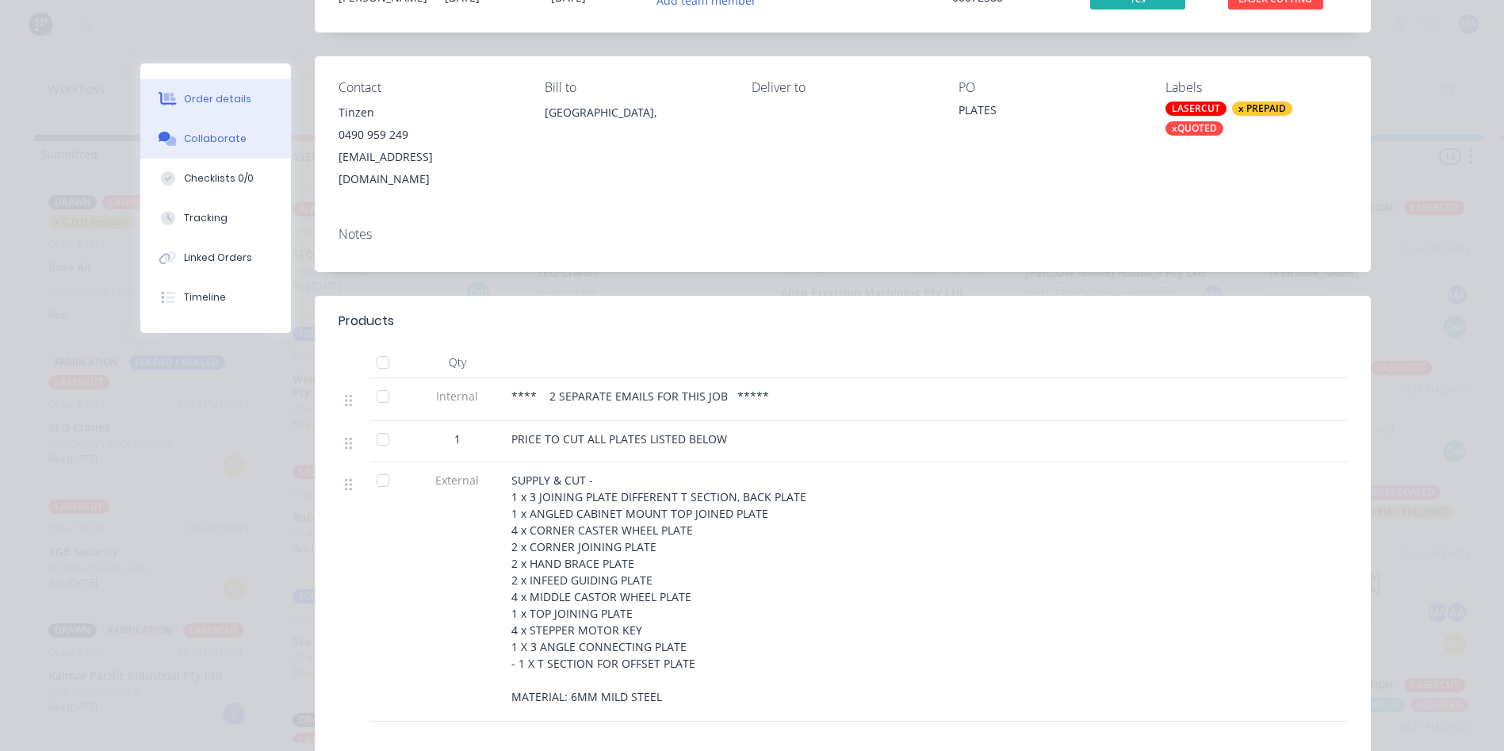
click at [192, 144] on div "Collaborate" at bounding box center [215, 139] width 63 height 14
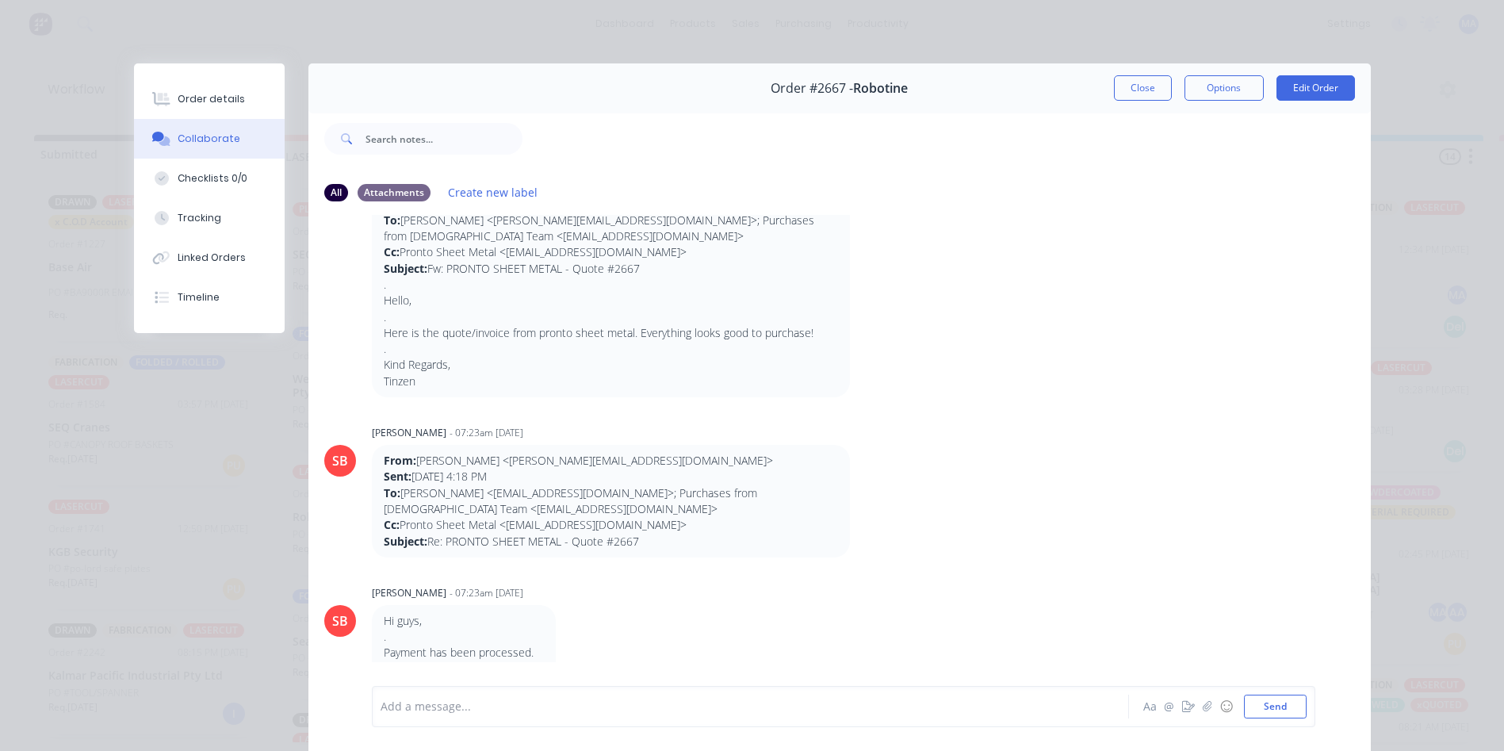
scroll to position [1931, 0]
click at [1144, 79] on button "Close" at bounding box center [1143, 87] width 58 height 25
